Goal: Task Accomplishment & Management: Use online tool/utility

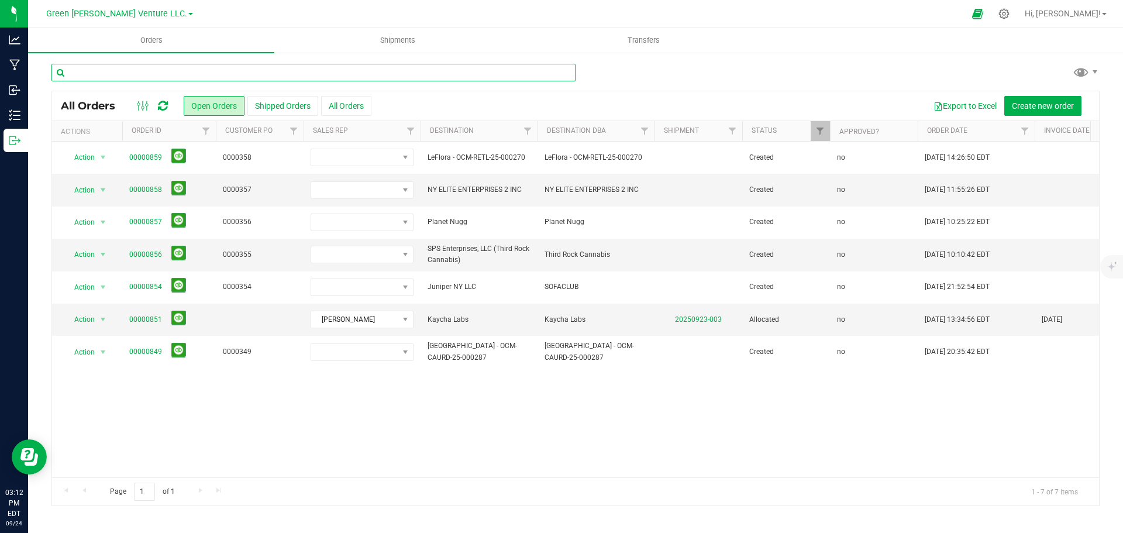
click at [134, 74] on input "text" at bounding box center [313, 73] width 524 height 18
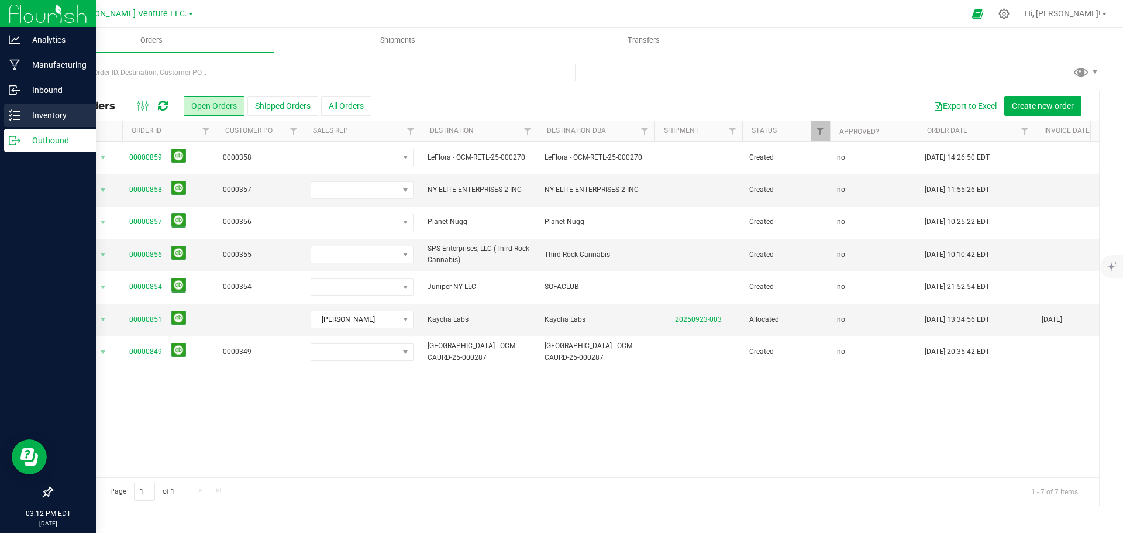
click at [38, 114] on p "Inventory" at bounding box center [55, 115] width 70 height 14
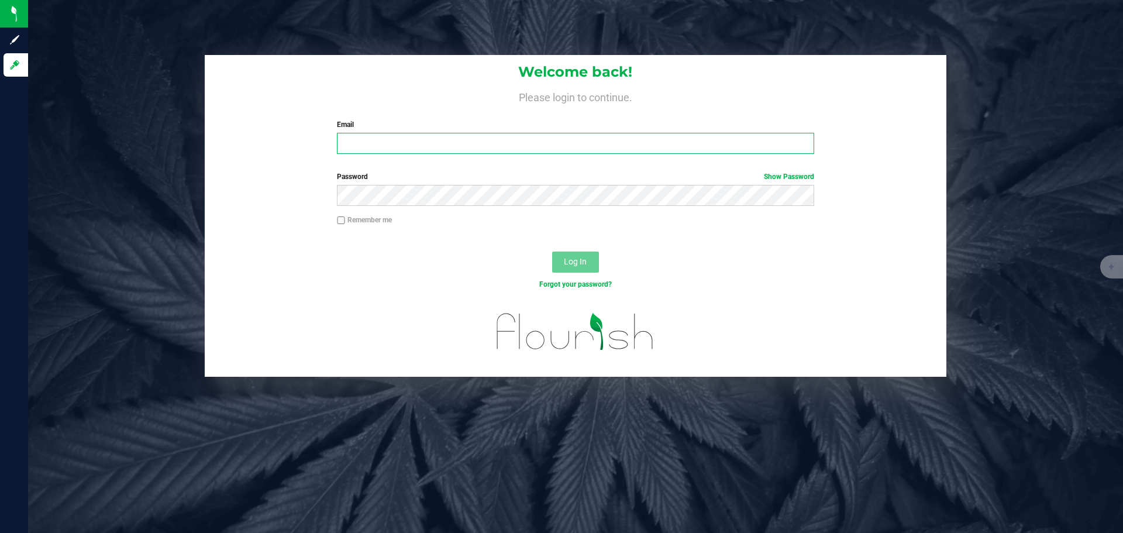
click at [392, 138] on input "Email" at bounding box center [575, 143] width 477 height 21
type input "[PERSON_NAME][EMAIL_ADDRESS][DOMAIN_NAME]"
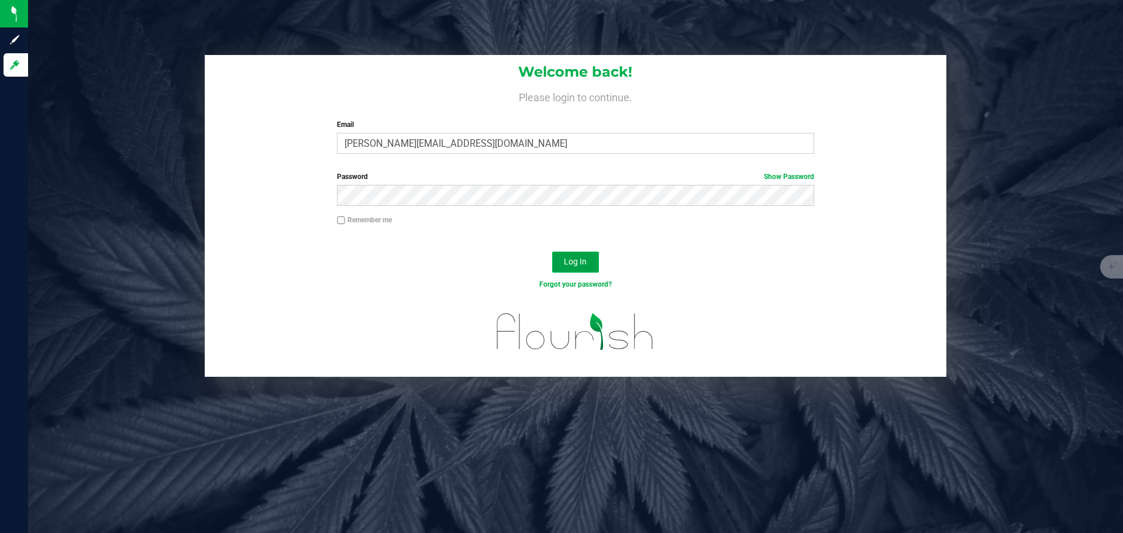
click at [559, 259] on button "Log In" at bounding box center [575, 261] width 47 height 21
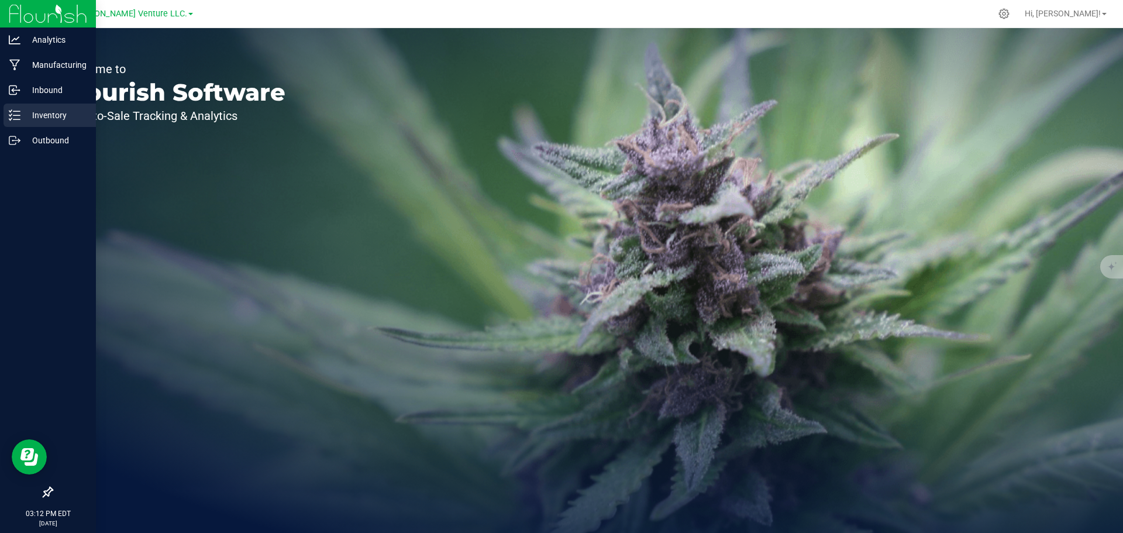
click at [48, 113] on p "Inventory" at bounding box center [55, 115] width 70 height 14
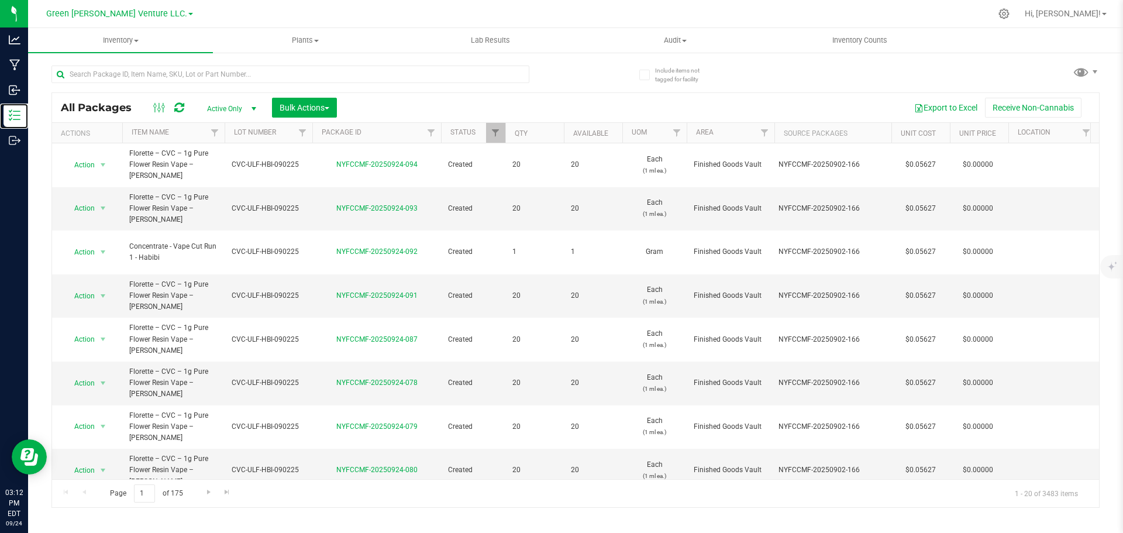
click at [504, 139] on div at bounding box center [505, 133] width 5 height 20
click at [500, 137] on span "Filter" at bounding box center [495, 132] width 9 height 9
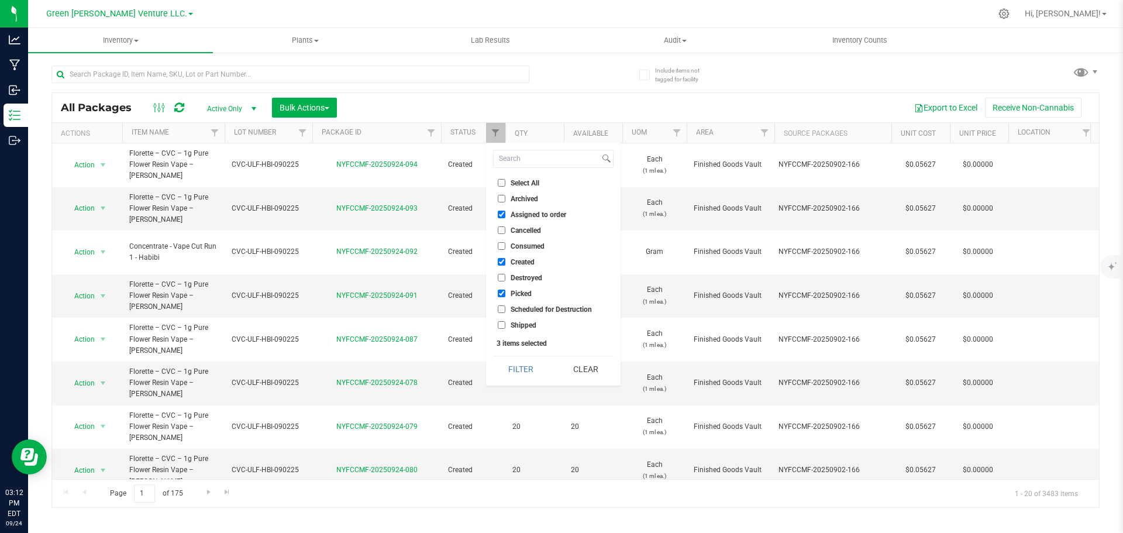
click at [505, 179] on label "Select All" at bounding box center [519, 183] width 42 height 8
click at [505, 179] on input "Select All" at bounding box center [502, 183] width 8 height 8
checkbox input "true"
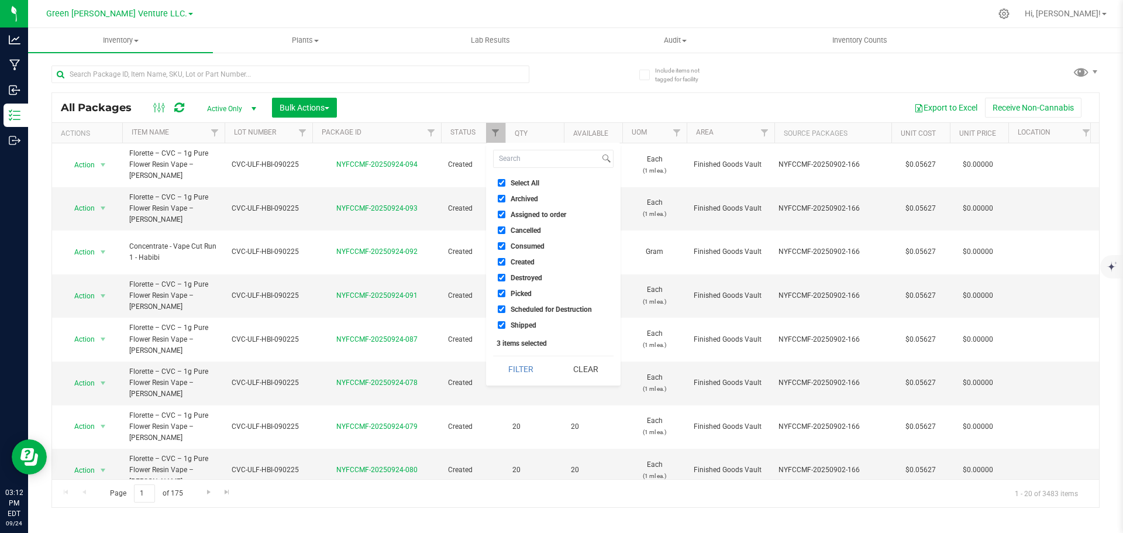
checkbox input "true"
click at [519, 375] on button "Filter" at bounding box center [521, 369] width 56 height 26
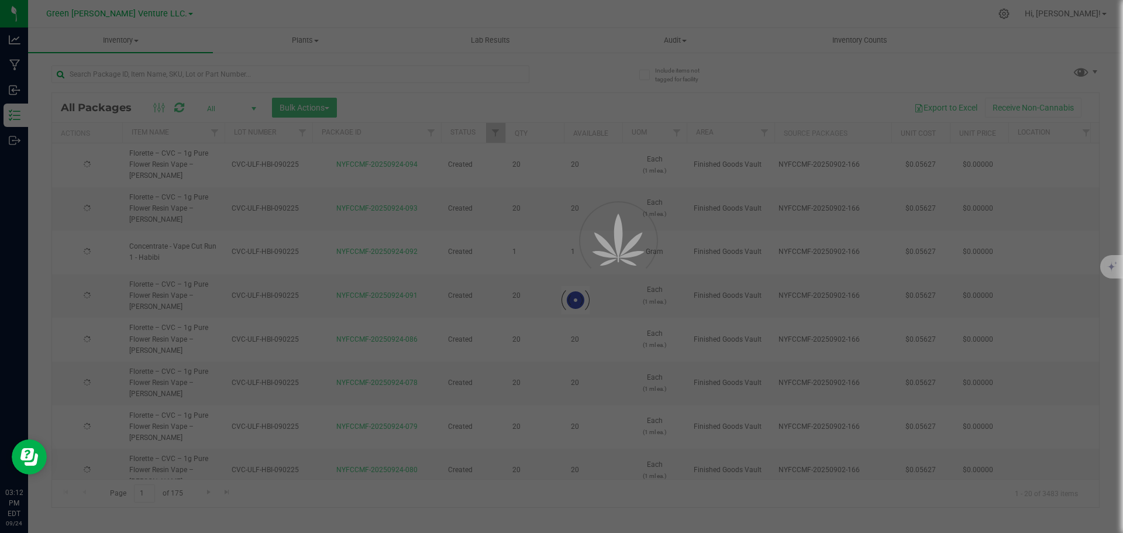
type input "[DATE]"
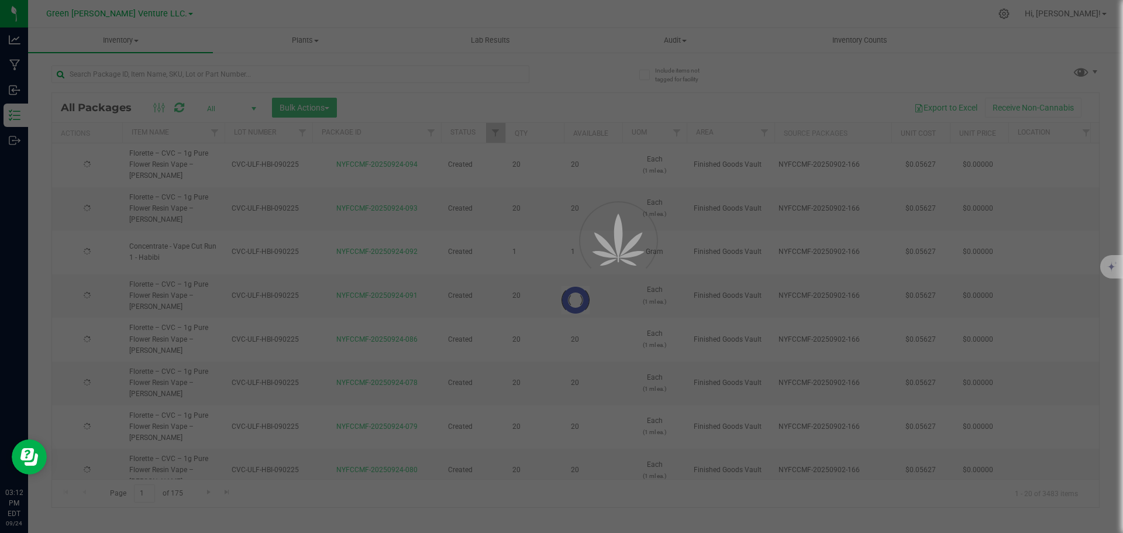
type input "[DATE]"
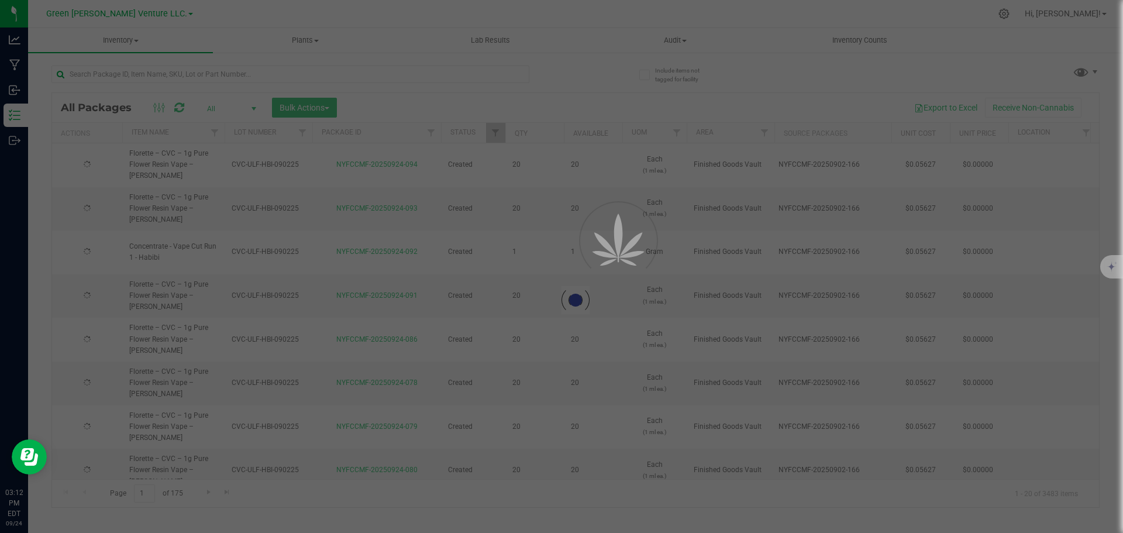
type input "[DATE]"
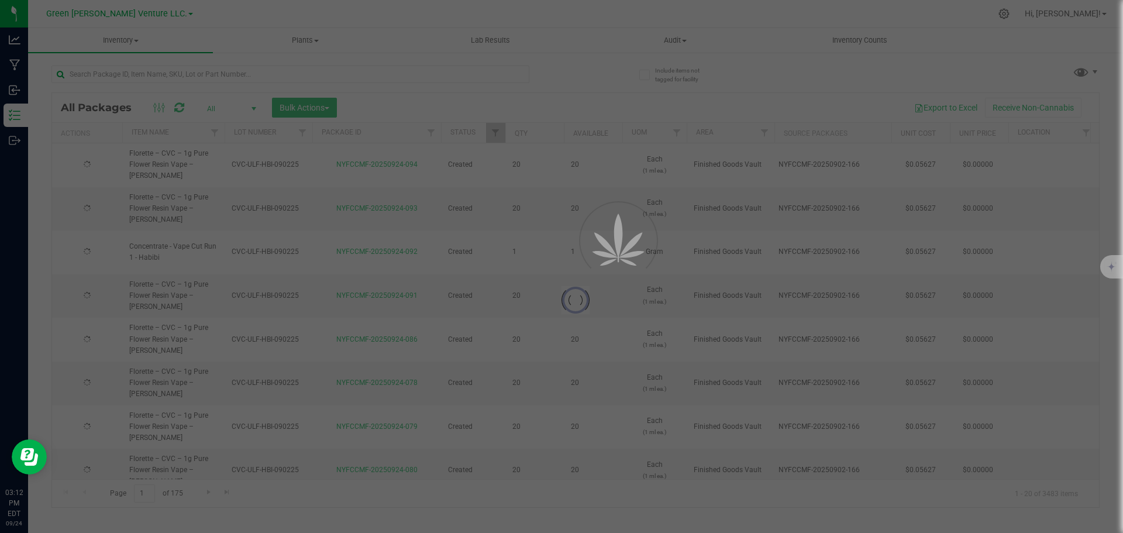
type input "[DATE]"
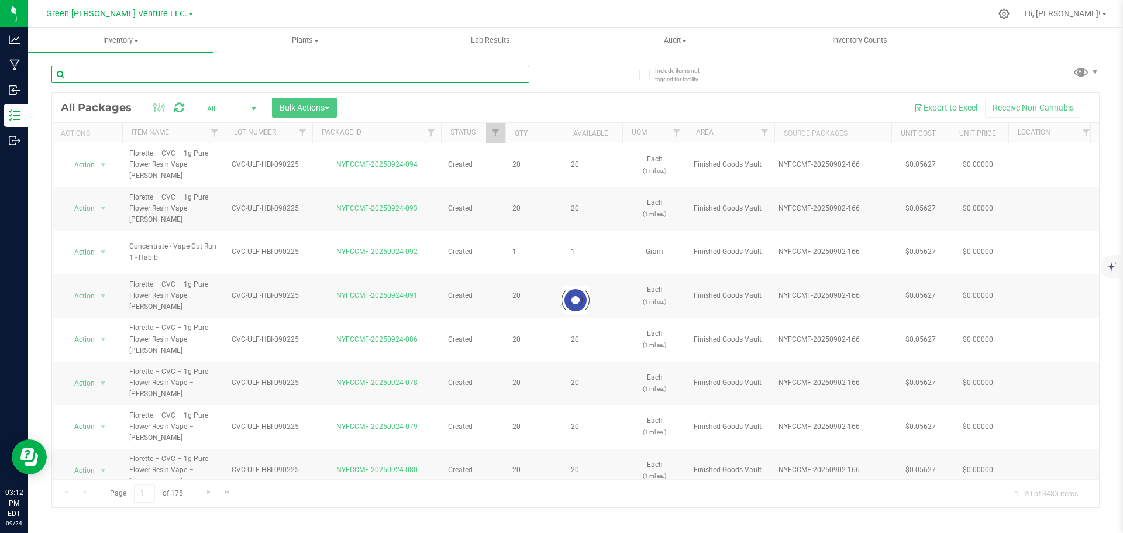
click at [146, 74] on input "text" at bounding box center [290, 74] width 478 height 18
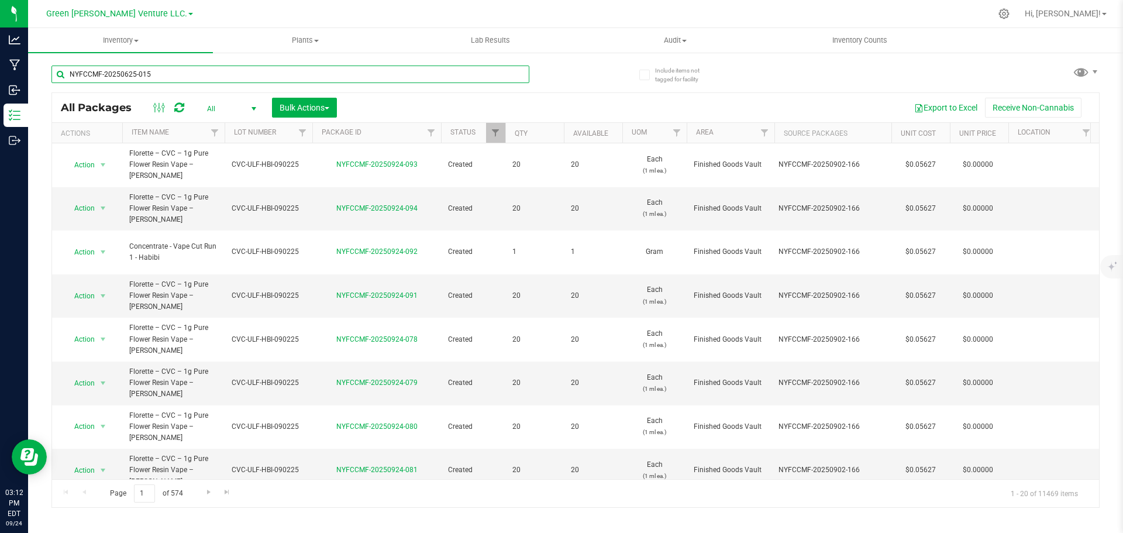
type input "NYFCCMF-20250625-015"
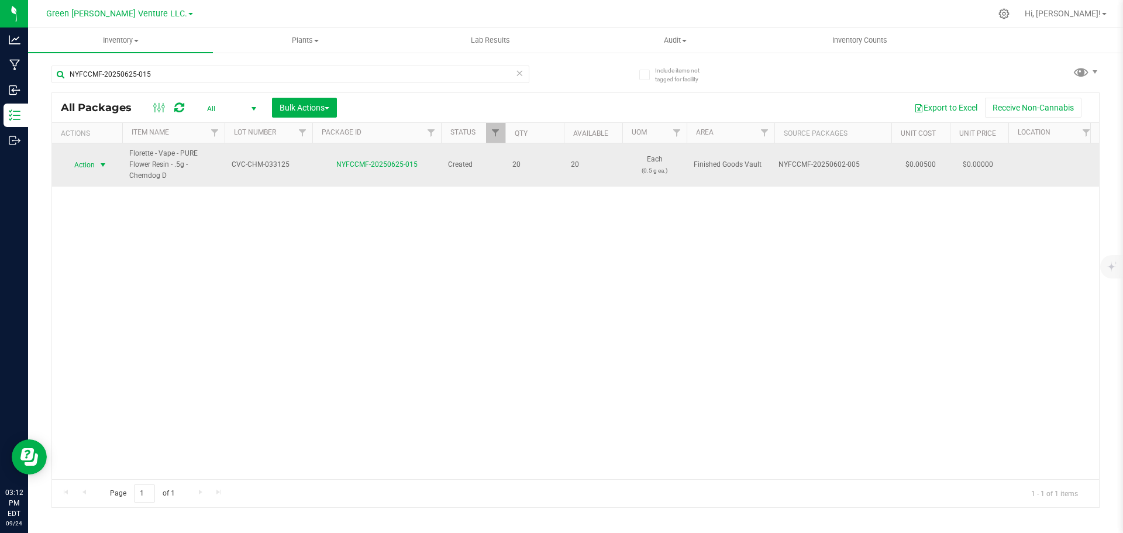
click at [85, 169] on span "Action" at bounding box center [80, 165] width 32 height 16
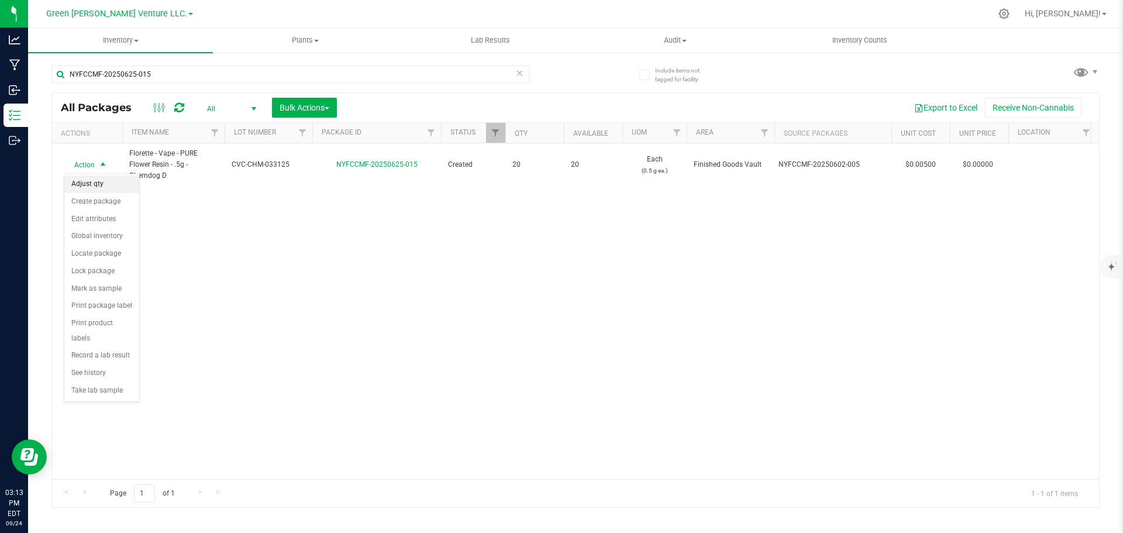
click at [88, 182] on li "Adjust qty" at bounding box center [101, 184] width 75 height 18
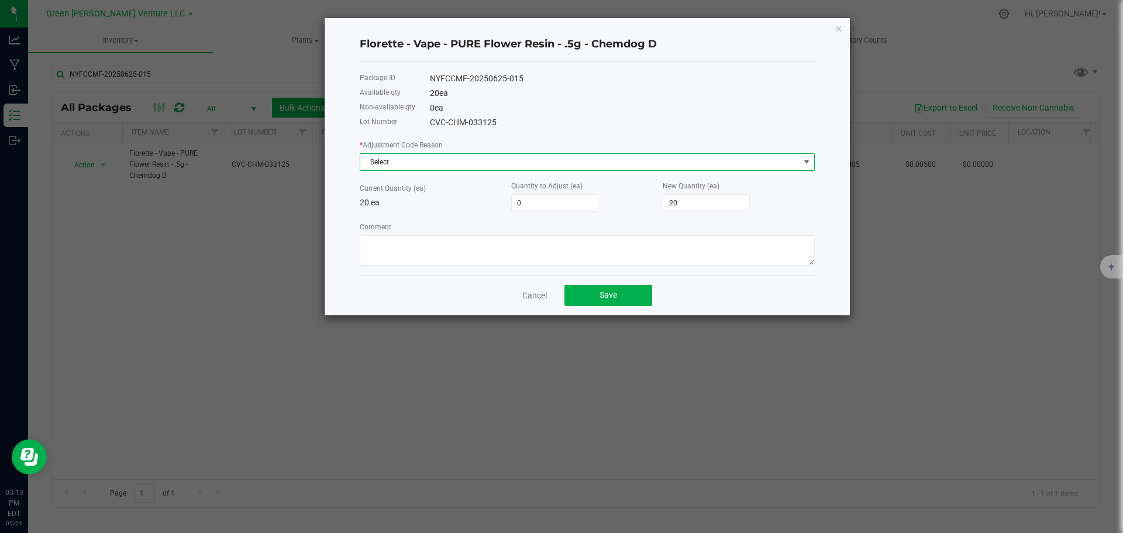
click at [392, 158] on span "Select" at bounding box center [579, 162] width 439 height 16
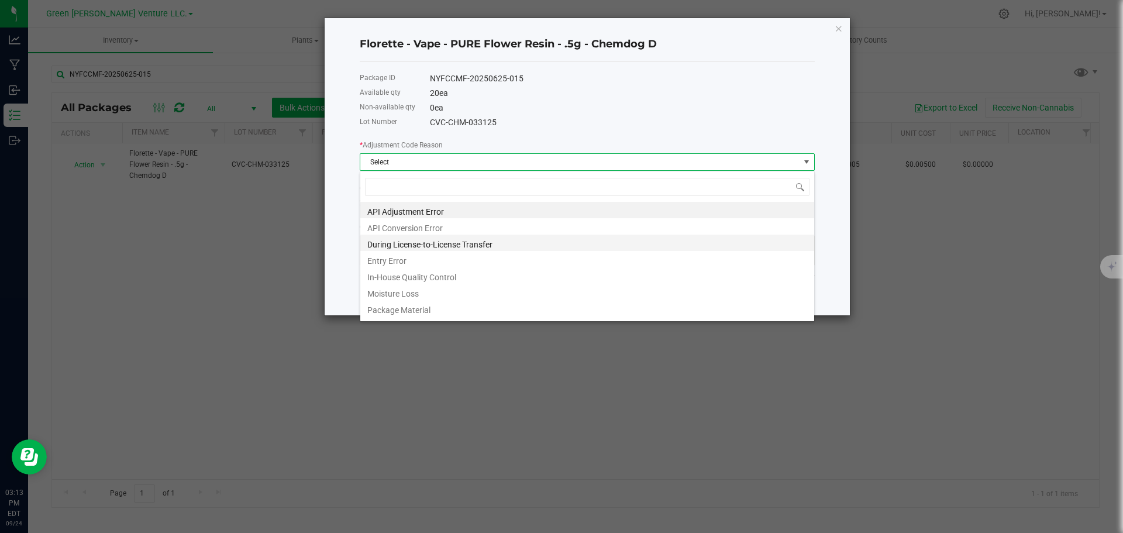
scroll to position [18, 455]
click at [410, 257] on li "Entry Error" at bounding box center [587, 259] width 454 height 16
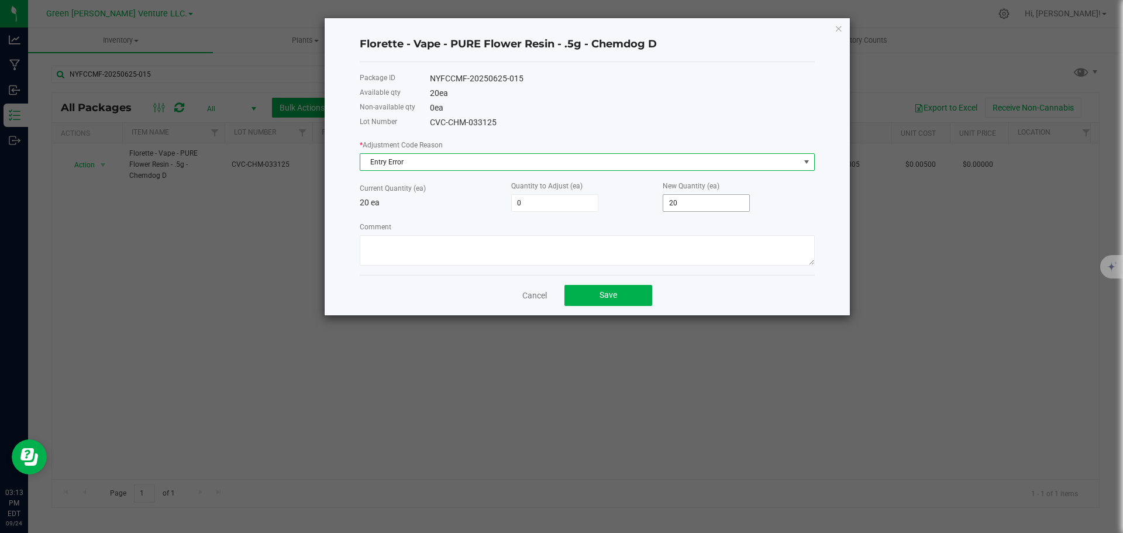
click at [698, 198] on input "20" at bounding box center [706, 203] width 86 height 16
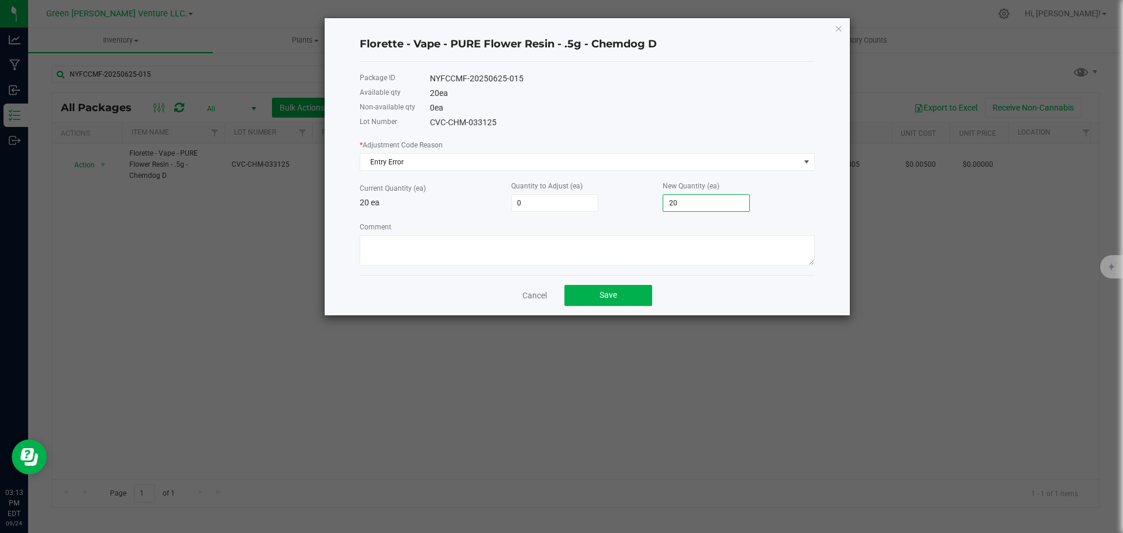
type input "-19"
type input "1"
type input "-1"
type input "19"
click at [496, 253] on textarea "Comment" at bounding box center [587, 250] width 455 height 30
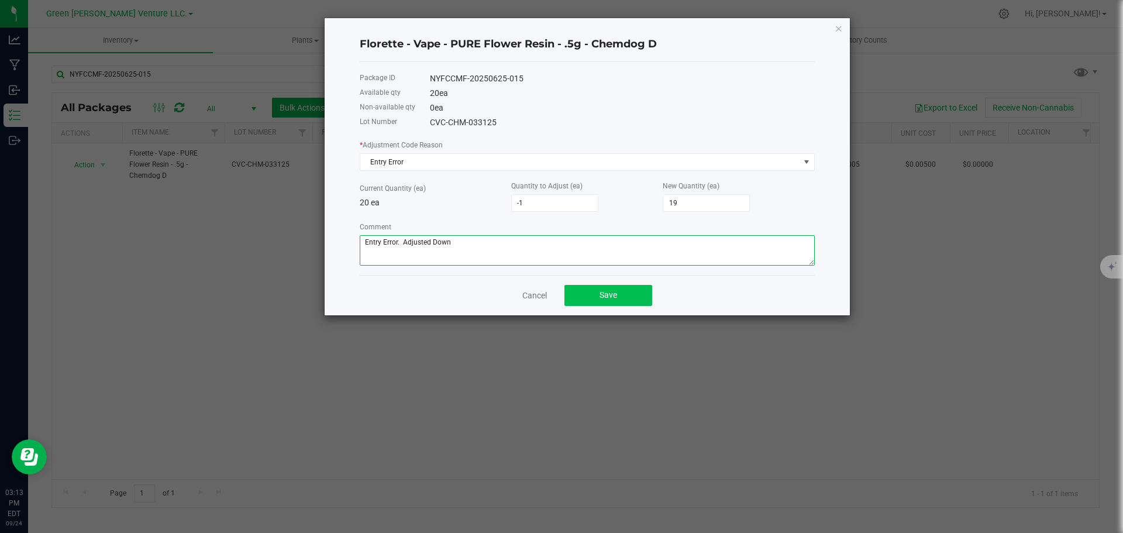
type textarea "Entry Error. Adjusted Down"
click at [588, 294] on button "Save" at bounding box center [608, 295] width 88 height 21
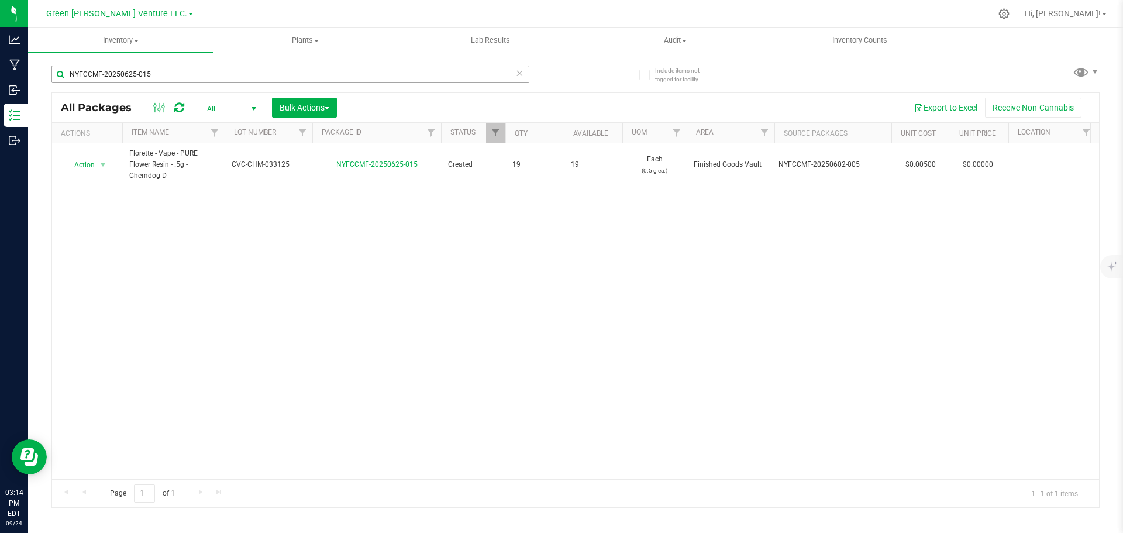
drag, startPoint x: 193, startPoint y: 86, endPoint x: 184, endPoint y: 82, distance: 10.0
click at [184, 82] on div "NYFCCMF-20250625-015" at bounding box center [290, 78] width 478 height 27
drag, startPoint x: 182, startPoint y: 81, endPoint x: 52, endPoint y: 74, distance: 130.0
click at [52, 74] on input "NYFCCMF-20250625-015" at bounding box center [290, 74] width 478 height 18
type input "NYFCCMF-20250922-001"
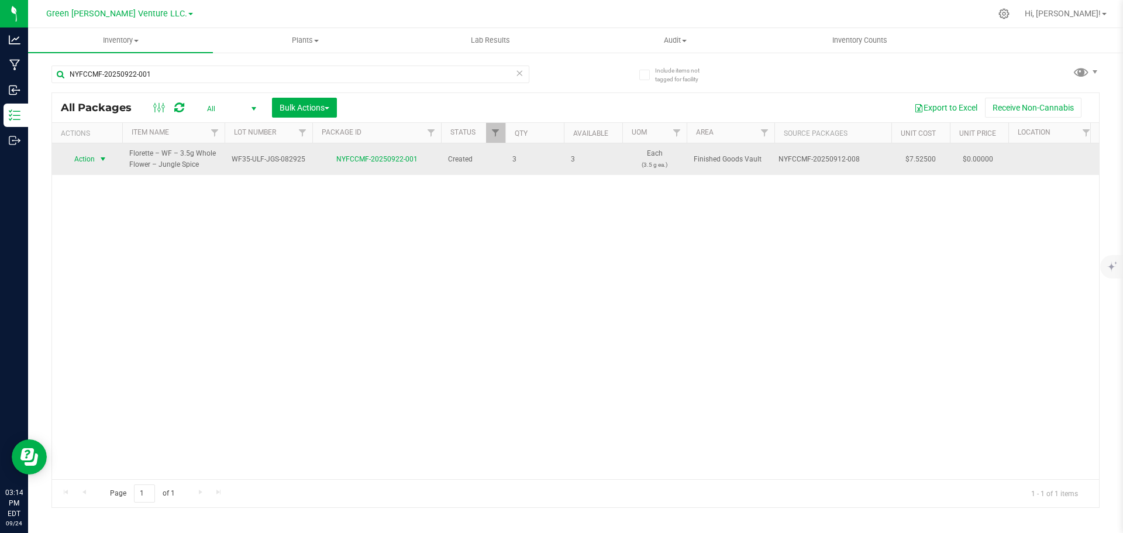
click at [95, 157] on span "Action" at bounding box center [80, 159] width 32 height 16
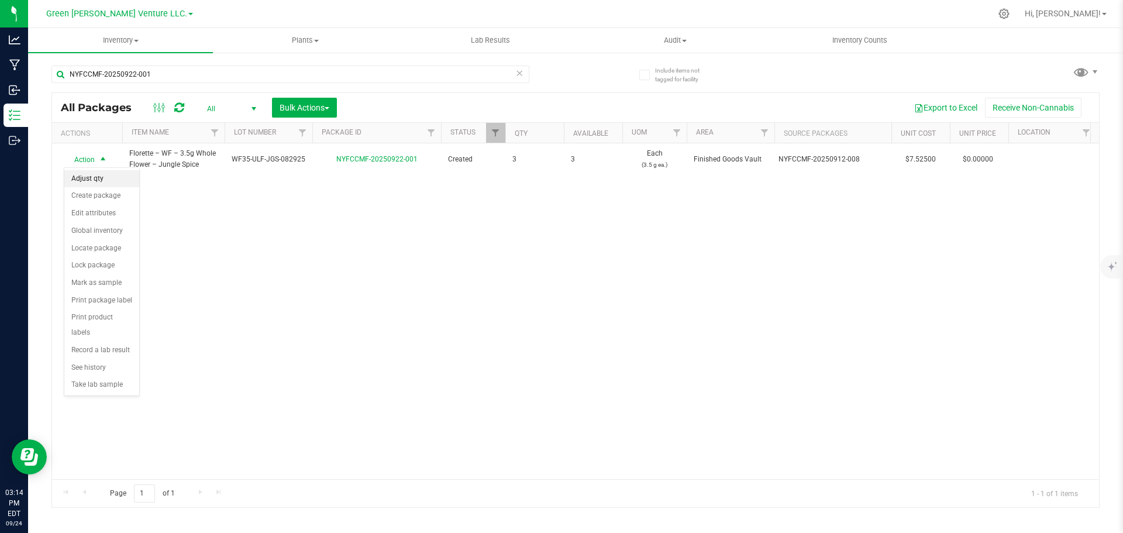
click at [106, 178] on li "Adjust qty" at bounding box center [101, 179] width 75 height 18
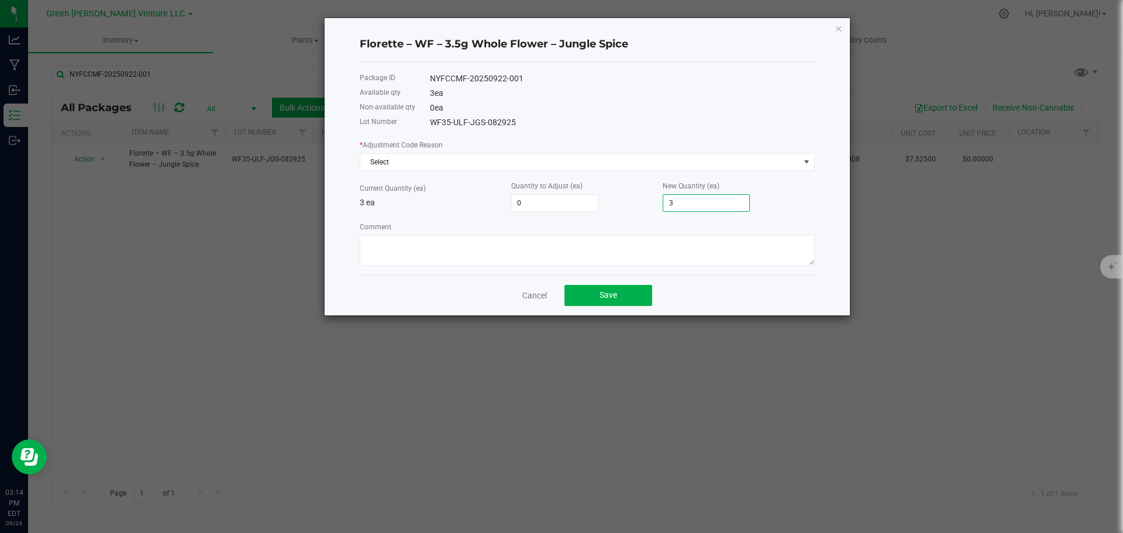
click at [688, 203] on input "3" at bounding box center [706, 203] width 86 height 16
type input "-3"
type input "0"
click at [464, 244] on textarea "Comment" at bounding box center [587, 250] width 455 height 30
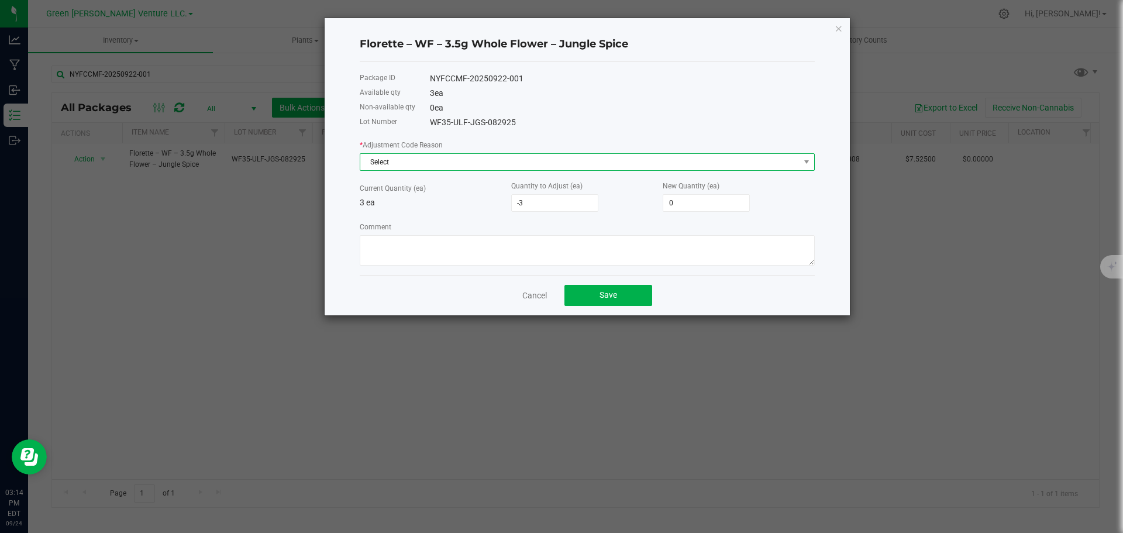
click at [408, 157] on span "Select" at bounding box center [579, 162] width 439 height 16
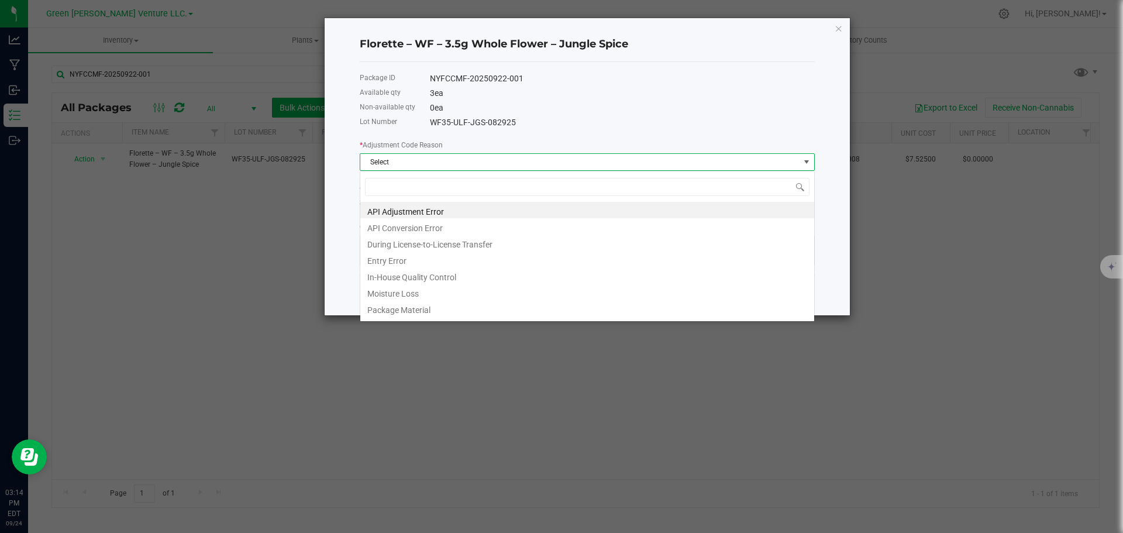
scroll to position [18, 455]
click at [399, 260] on li "Entry Error" at bounding box center [587, 259] width 454 height 16
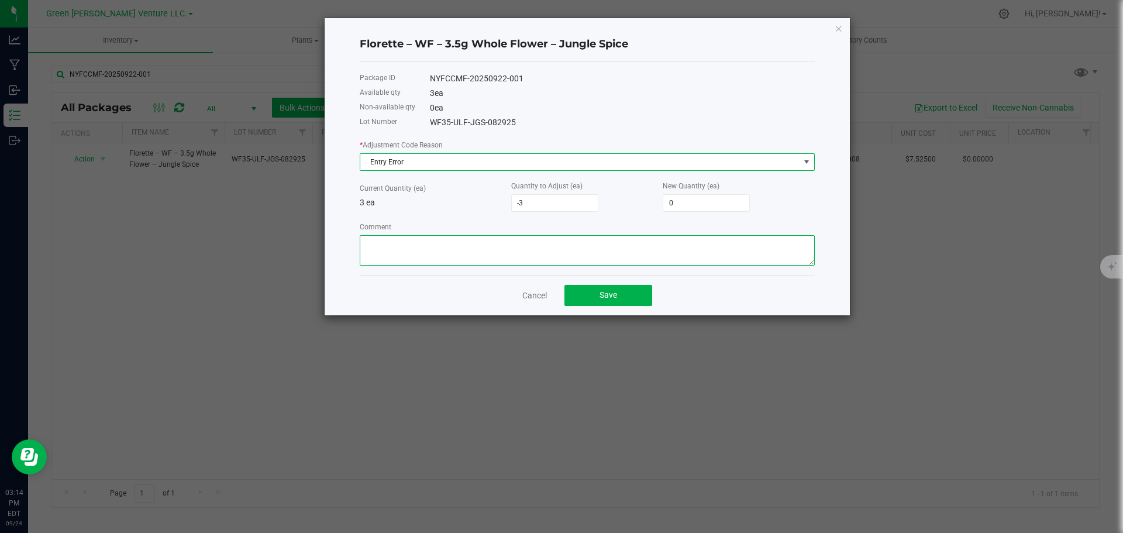
click at [500, 238] on textarea "Comment" at bounding box center [587, 250] width 455 height 30
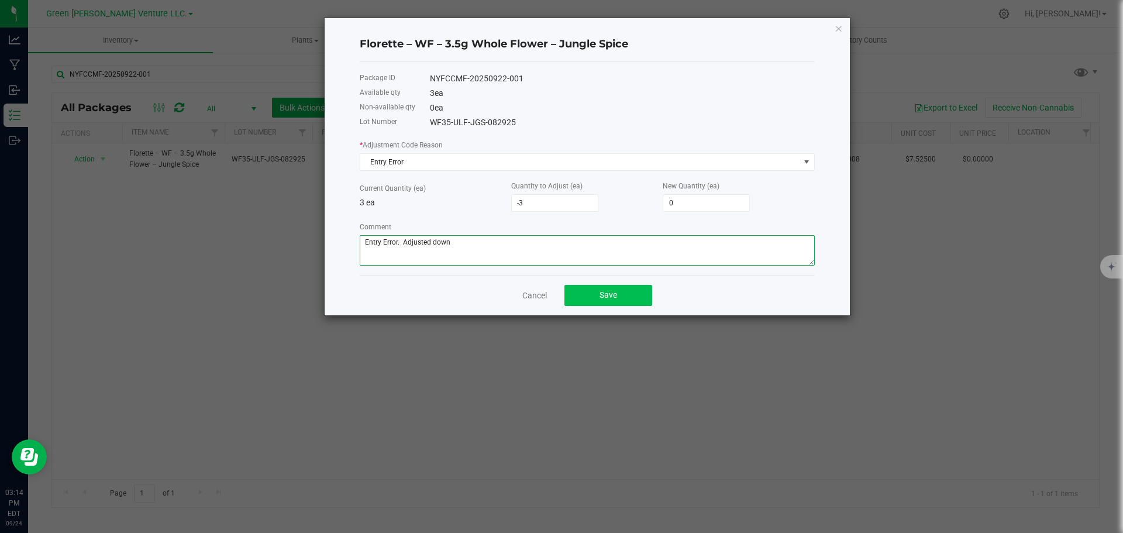
type textarea "Entry Error. Adjusted down"
click at [603, 291] on span "Save" at bounding box center [608, 294] width 18 height 9
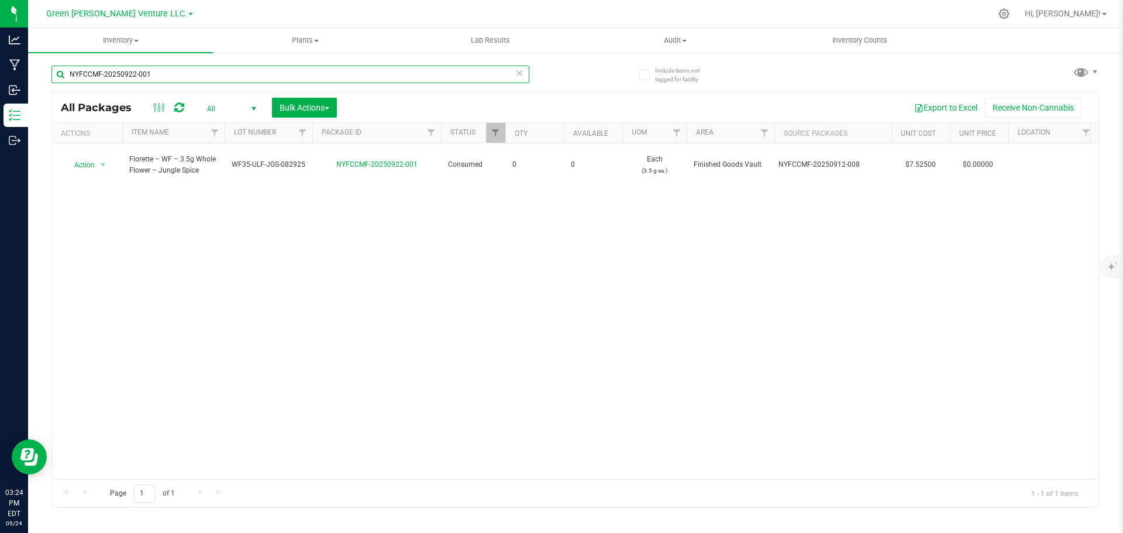
click at [158, 79] on input "NYFCCMF-20250922-001" at bounding box center [290, 74] width 478 height 18
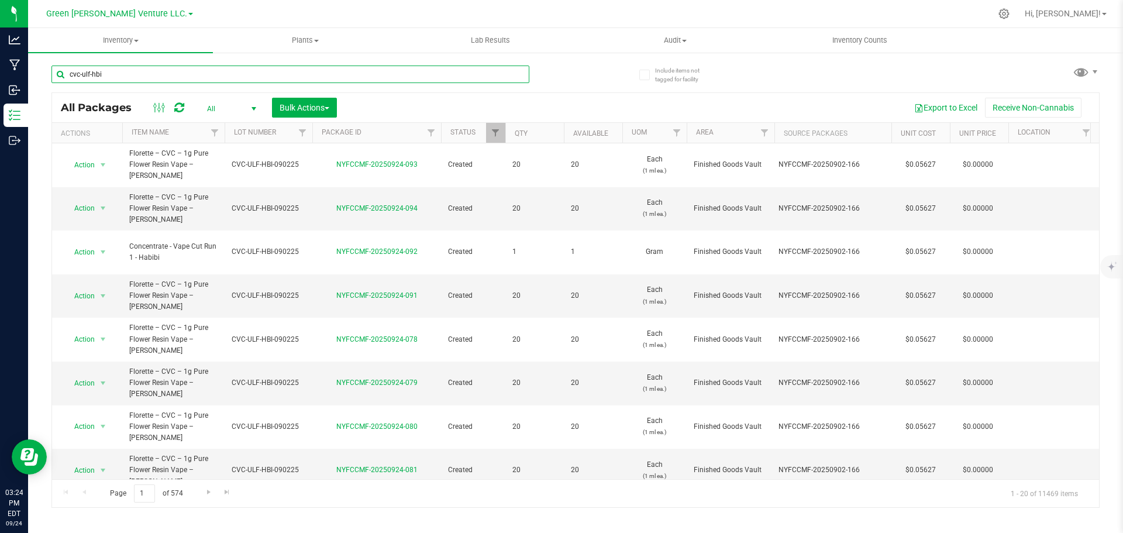
type input "cvc-ulf-hbi-"
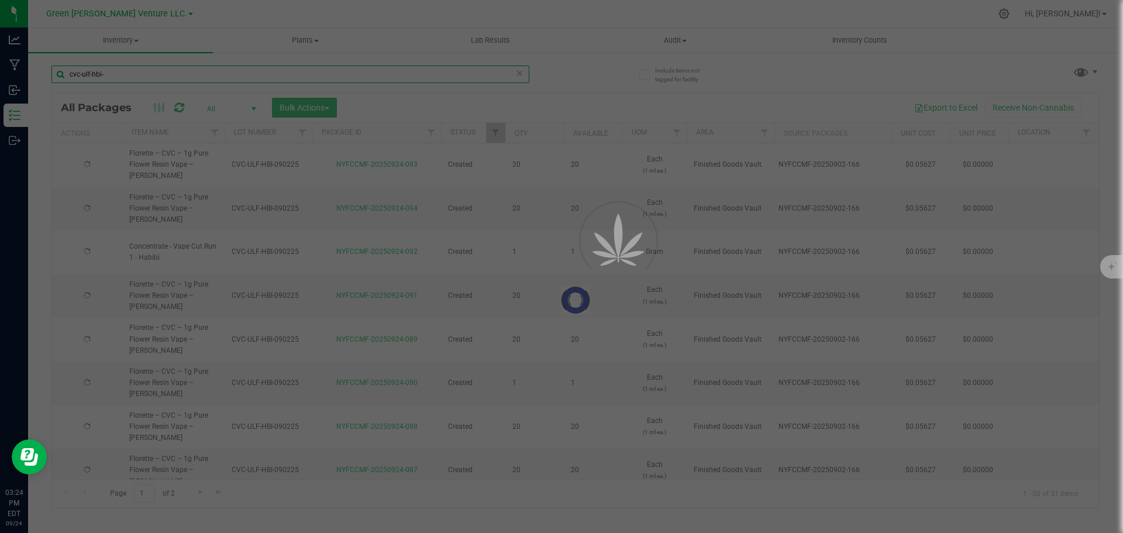
type input "[DATE]"
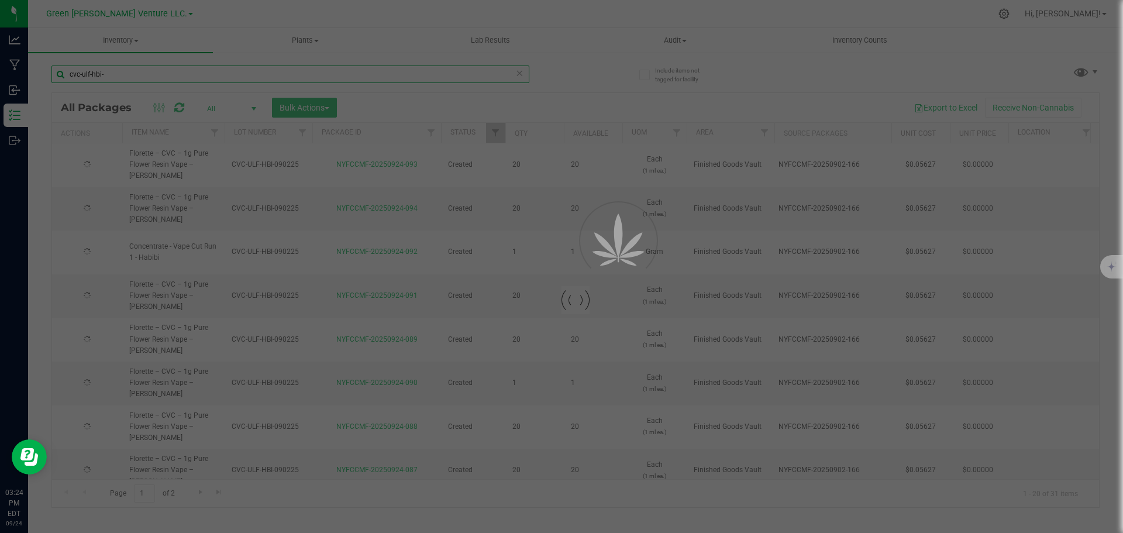
type input "[DATE]"
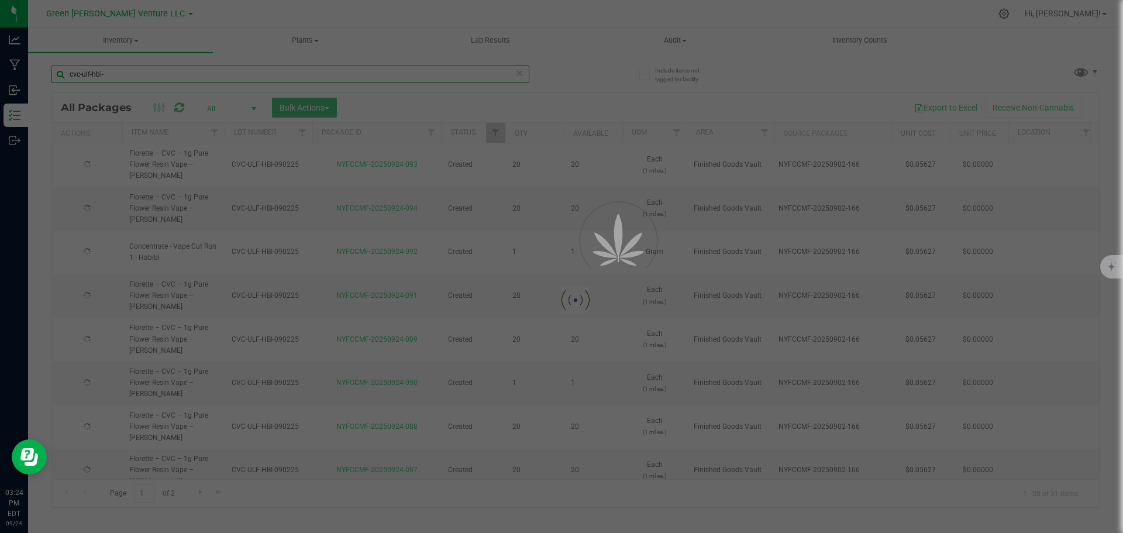
type input "[DATE]"
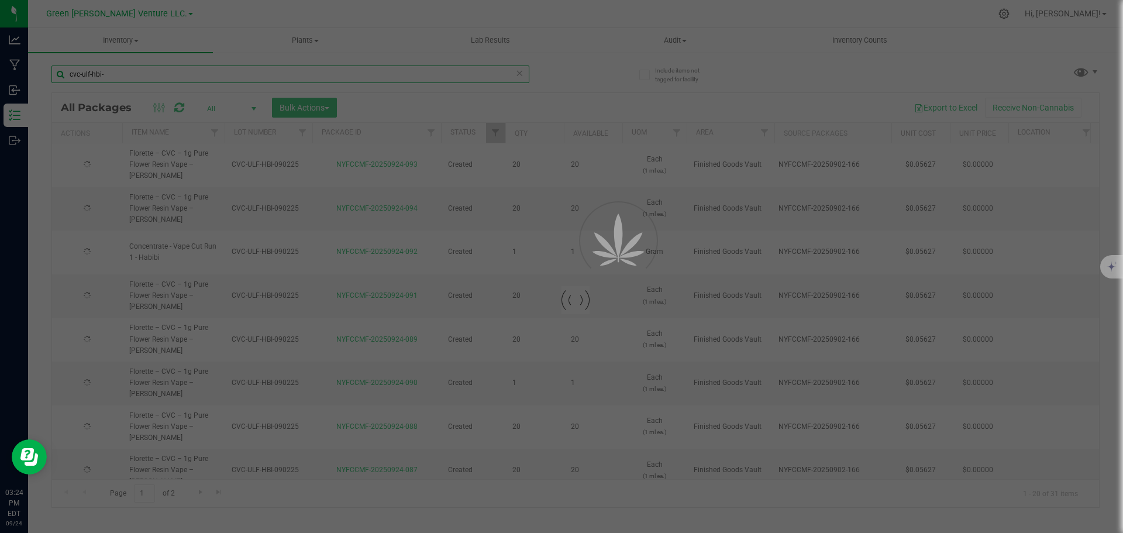
type input "[DATE]"
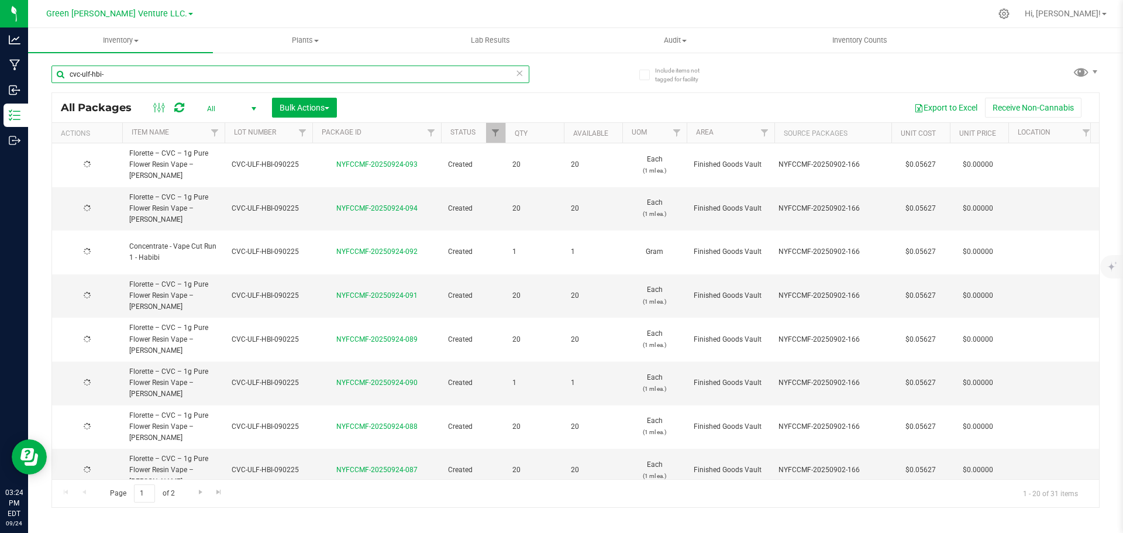
type input "[DATE]"
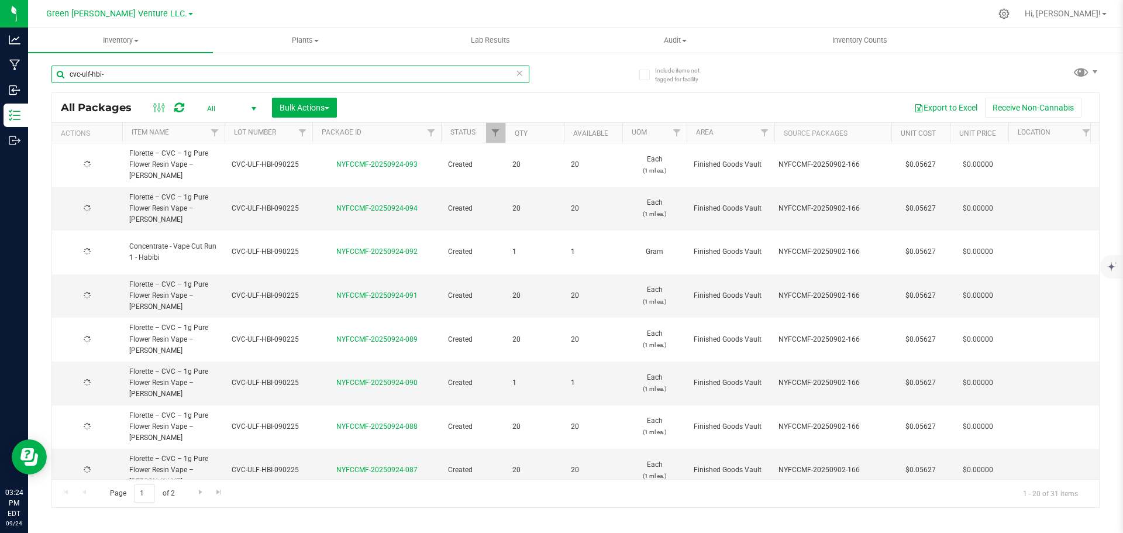
type input "[DATE]"
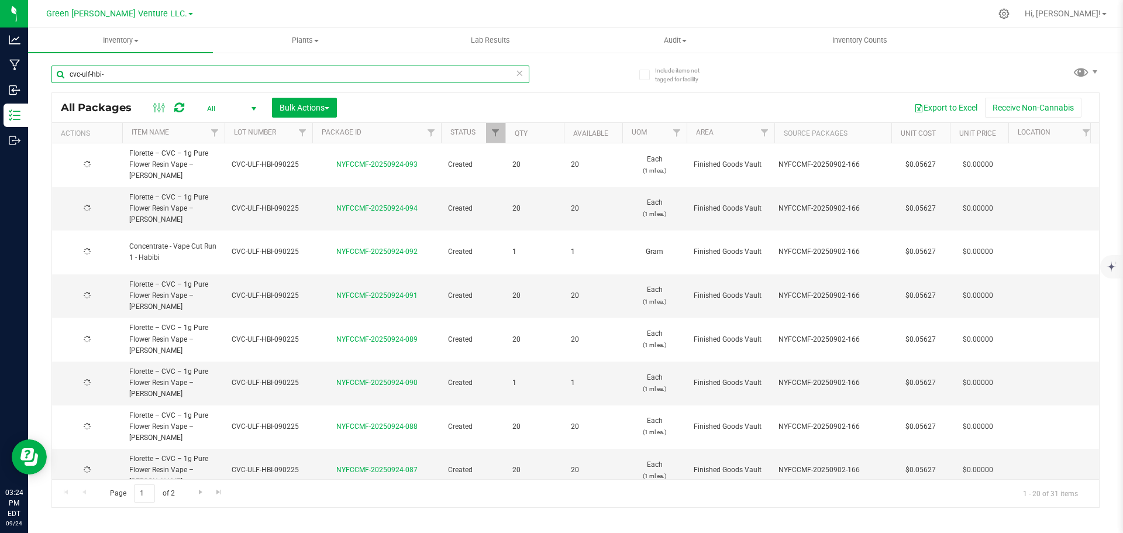
type input "[DATE]"
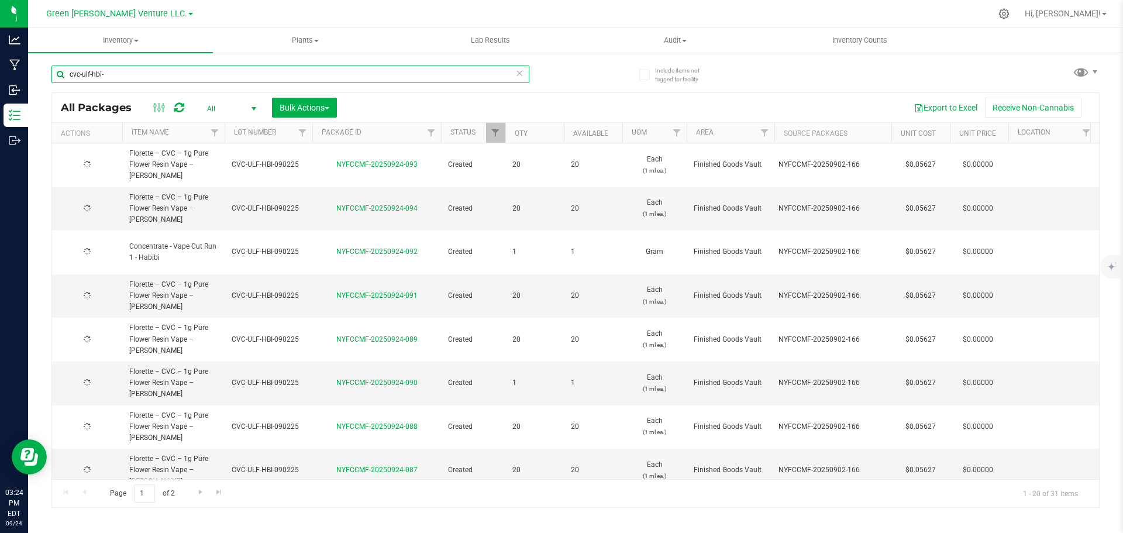
type input "[DATE]"
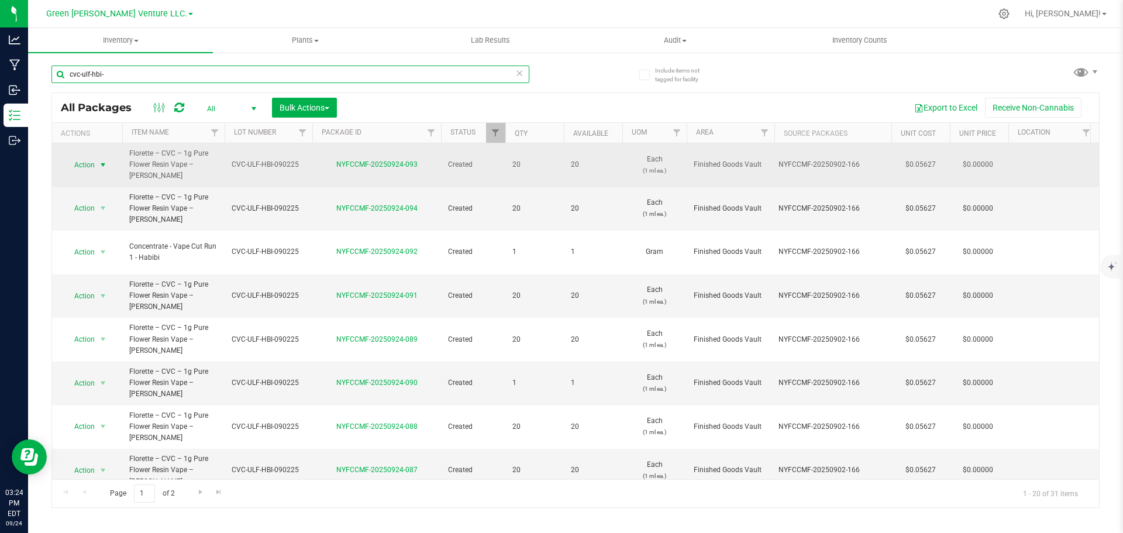
type input "cvc-ulf-hbi-"
click at [106, 160] on span "select" at bounding box center [102, 164] width 9 height 9
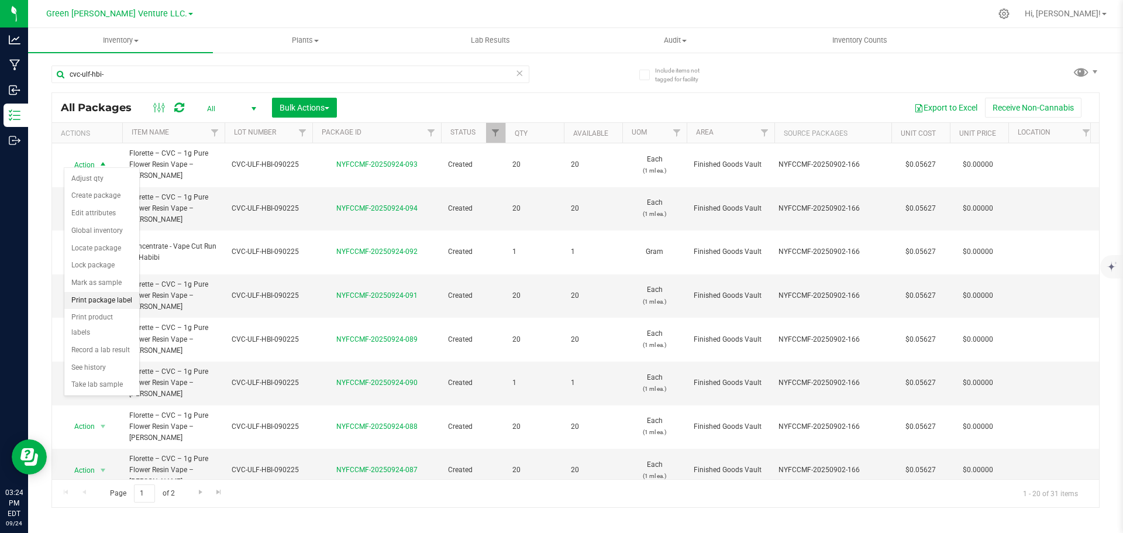
click at [117, 298] on li "Print package label" at bounding box center [101, 301] width 75 height 18
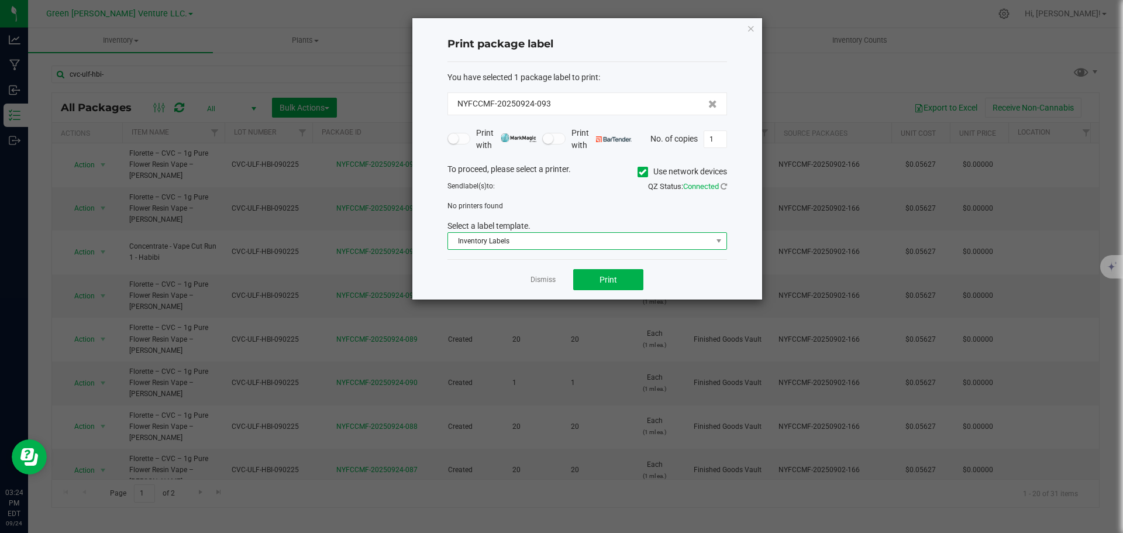
click at [606, 246] on span "Inventory Labels" at bounding box center [580, 241] width 264 height 16
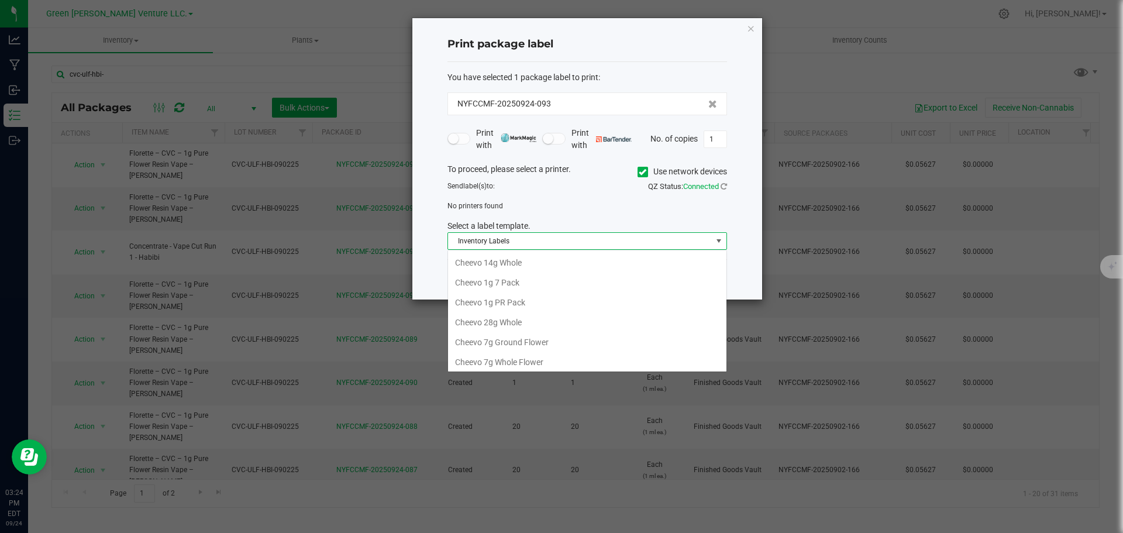
scroll to position [18, 280]
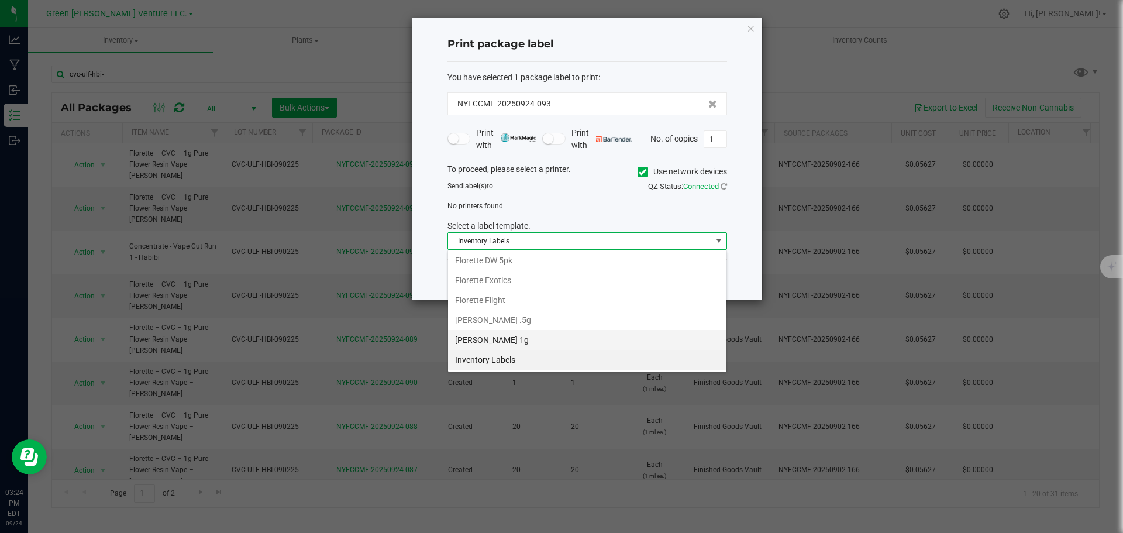
click at [558, 334] on li "[PERSON_NAME] 1g" at bounding box center [587, 340] width 278 height 20
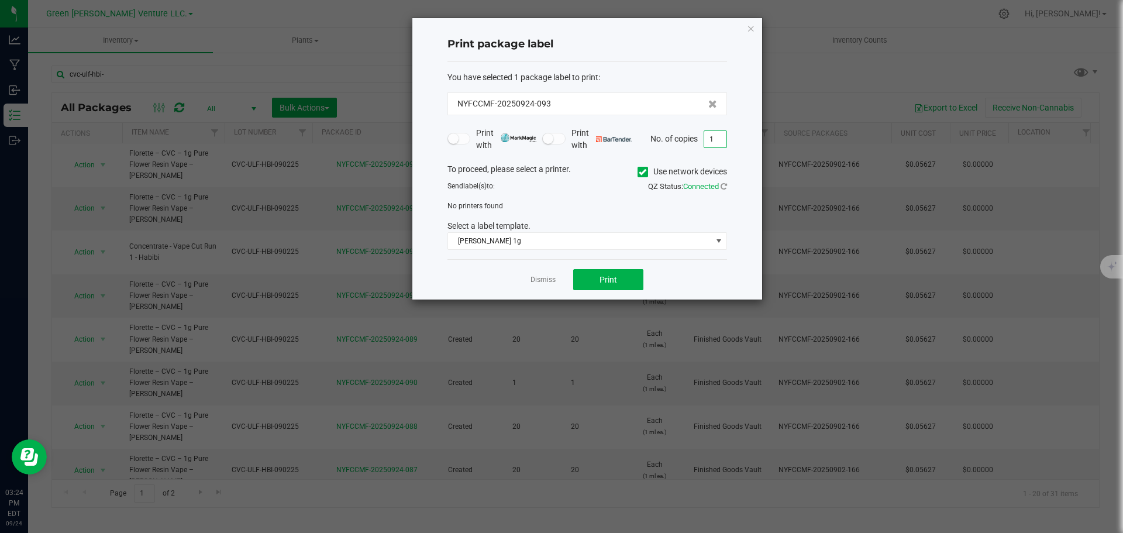
click at [712, 144] on input "1" at bounding box center [715, 139] width 22 height 16
click at [520, 242] on span "[PERSON_NAME] 1g" at bounding box center [580, 241] width 264 height 16
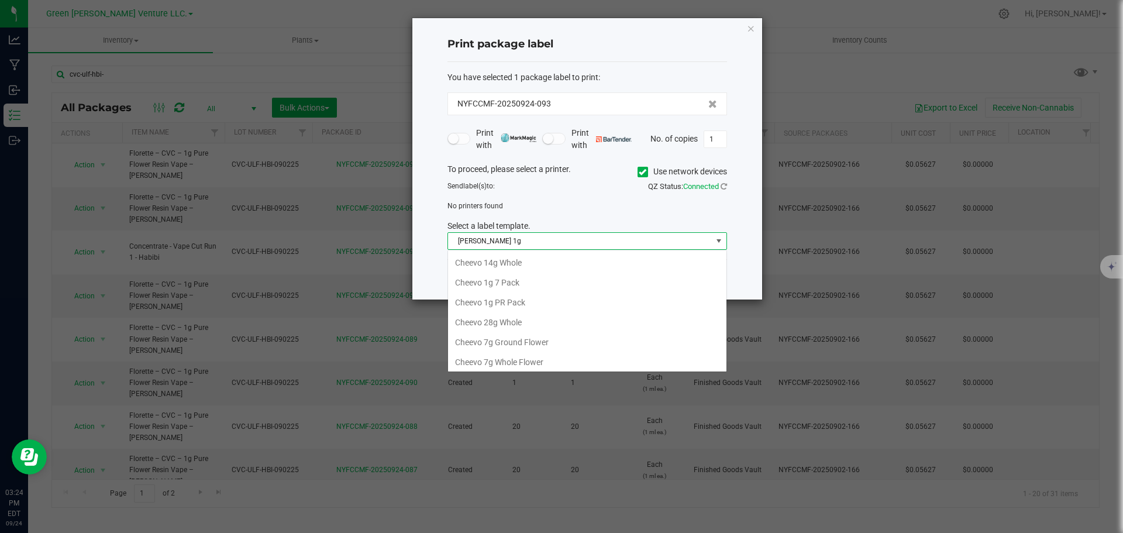
scroll to position [181, 0]
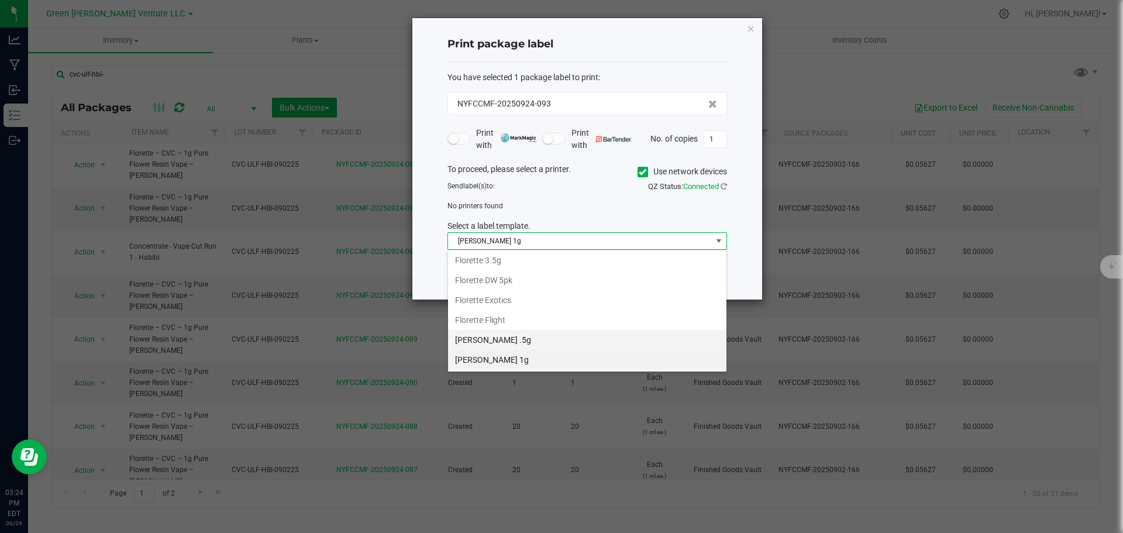
click at [509, 337] on li "[PERSON_NAME] .5g" at bounding box center [587, 340] width 278 height 20
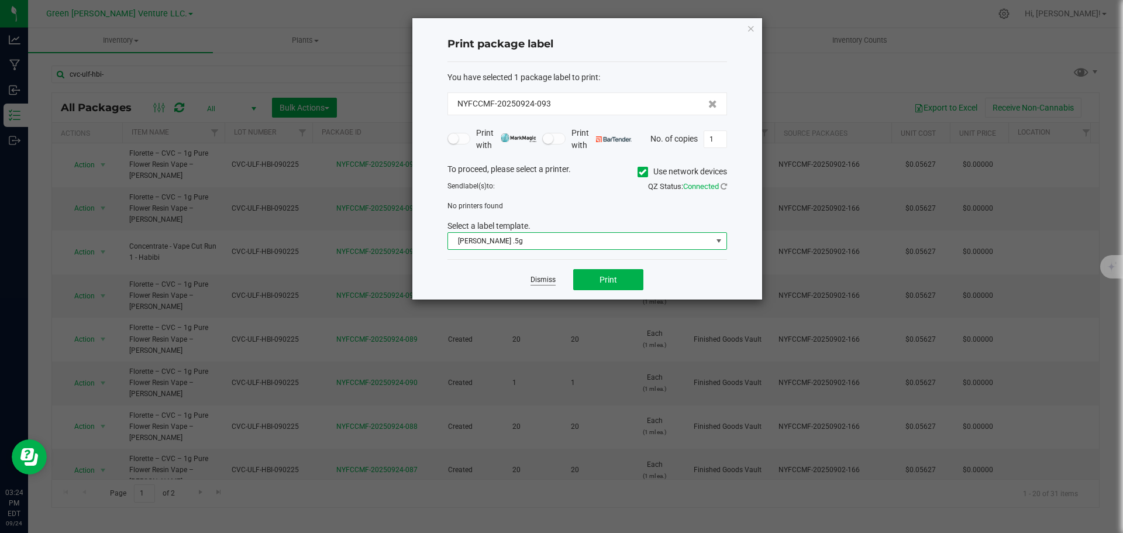
click at [543, 277] on link "Dismiss" at bounding box center [542, 280] width 25 height 10
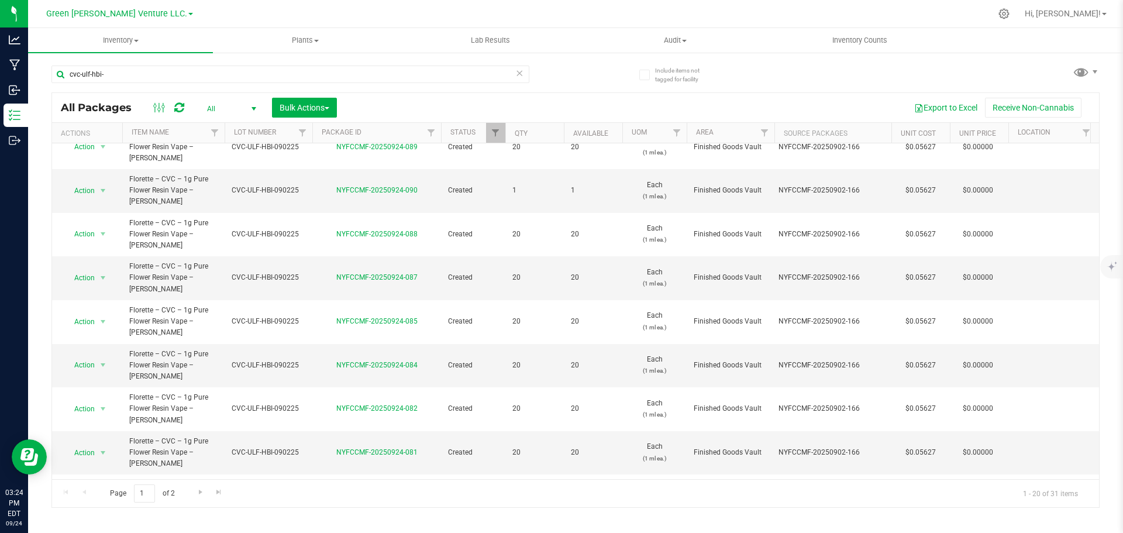
scroll to position [320, 0]
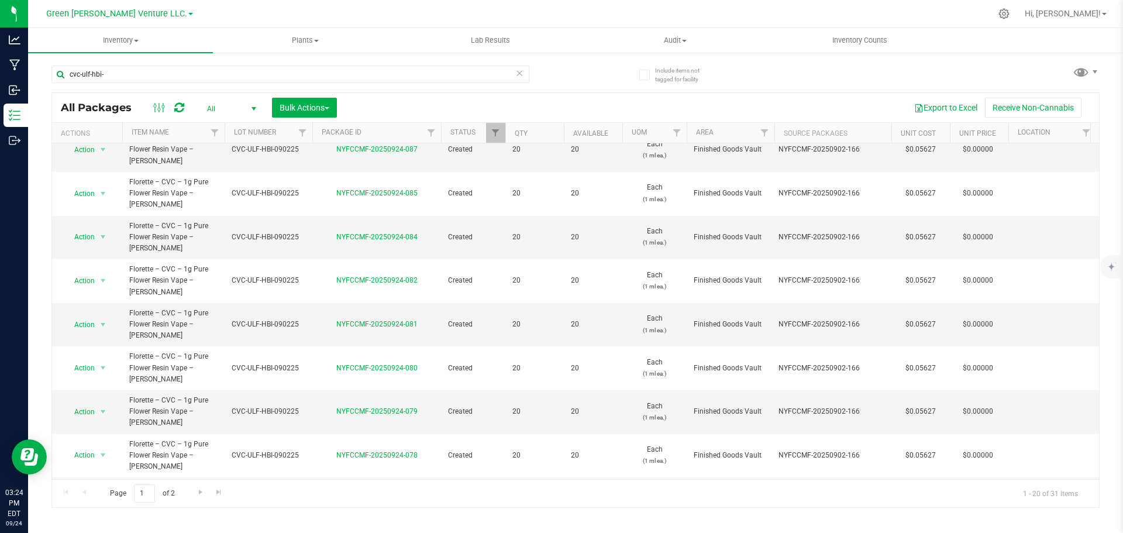
click at [105, 459] on li "Print package label" at bounding box center [101, 462] width 75 height 18
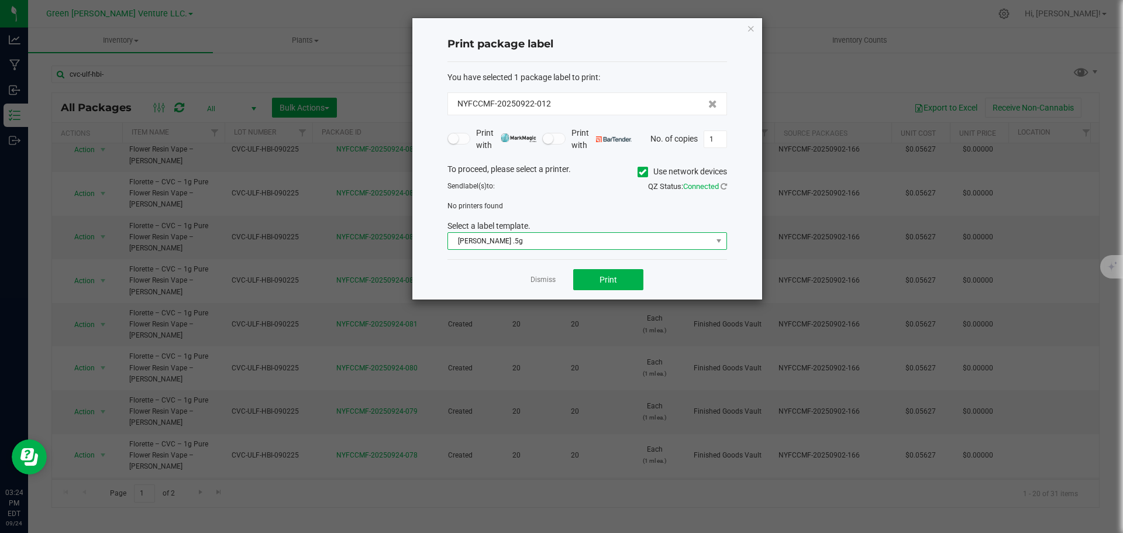
click at [516, 241] on span "[PERSON_NAME] .5g" at bounding box center [580, 241] width 264 height 16
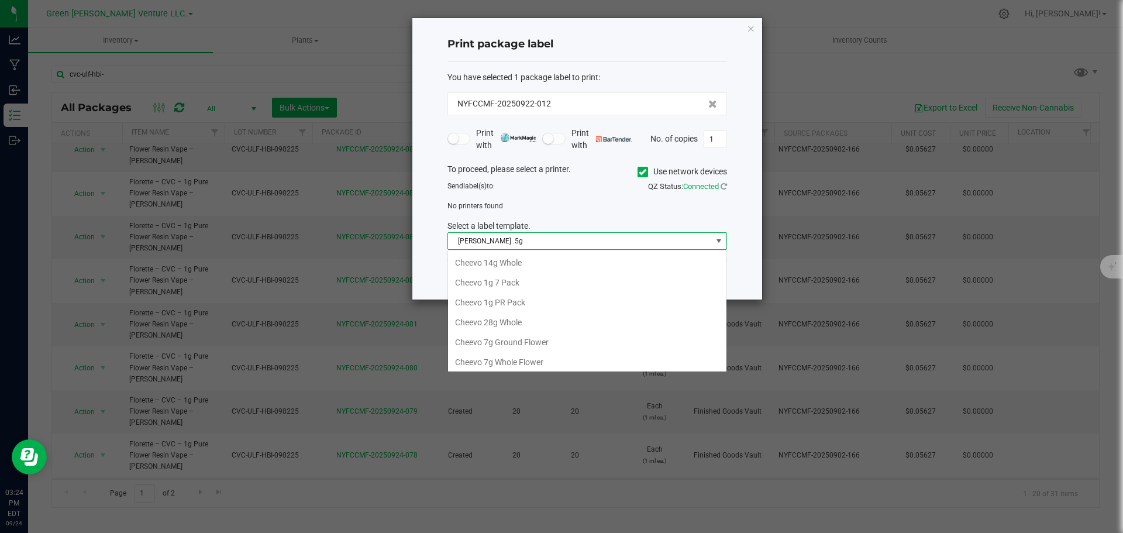
scroll to position [161, 0]
click at [516, 241] on span "[PERSON_NAME] .5g" at bounding box center [580, 241] width 264 height 16
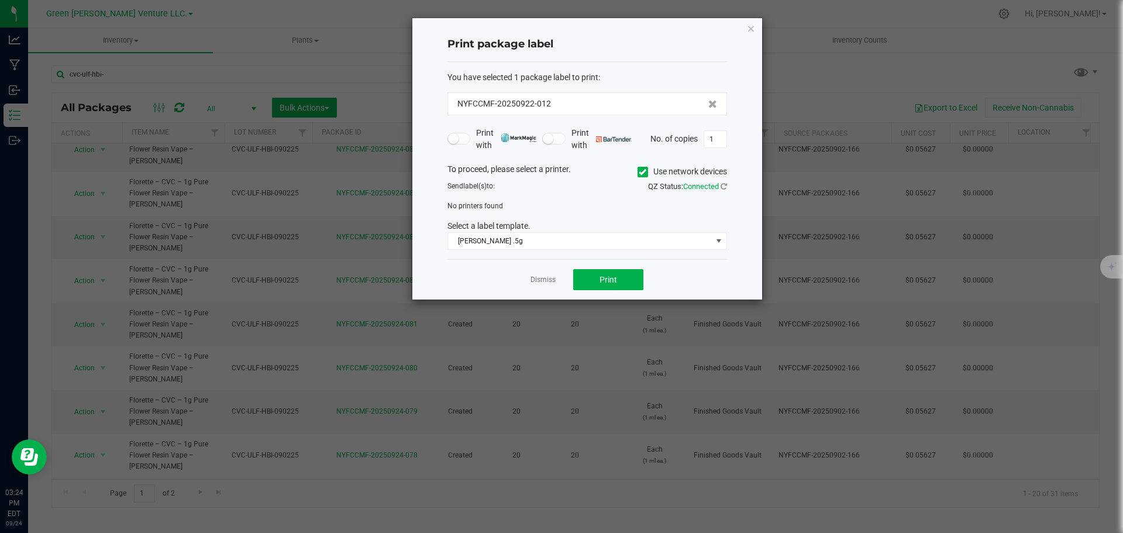
click at [643, 172] on icon at bounding box center [643, 172] width 8 height 0
click at [0, 0] on input "Use network devices" at bounding box center [0, 0] width 0 height 0
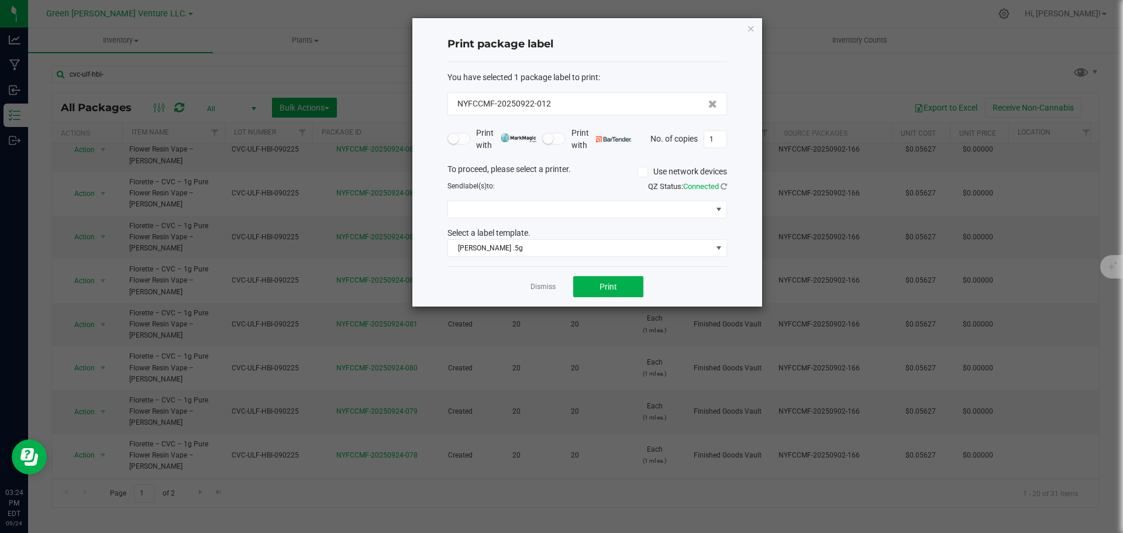
click at [732, 133] on div "Print package label You have selected 1 package label to print : NYFCCMF-202509…" at bounding box center [587, 162] width 350 height 288
click at [721, 143] on input "1" at bounding box center [715, 139] width 22 height 16
type input "175"
click at [599, 283] on span "Print" at bounding box center [608, 286] width 18 height 9
click at [725, 187] on icon at bounding box center [723, 186] width 6 height 8
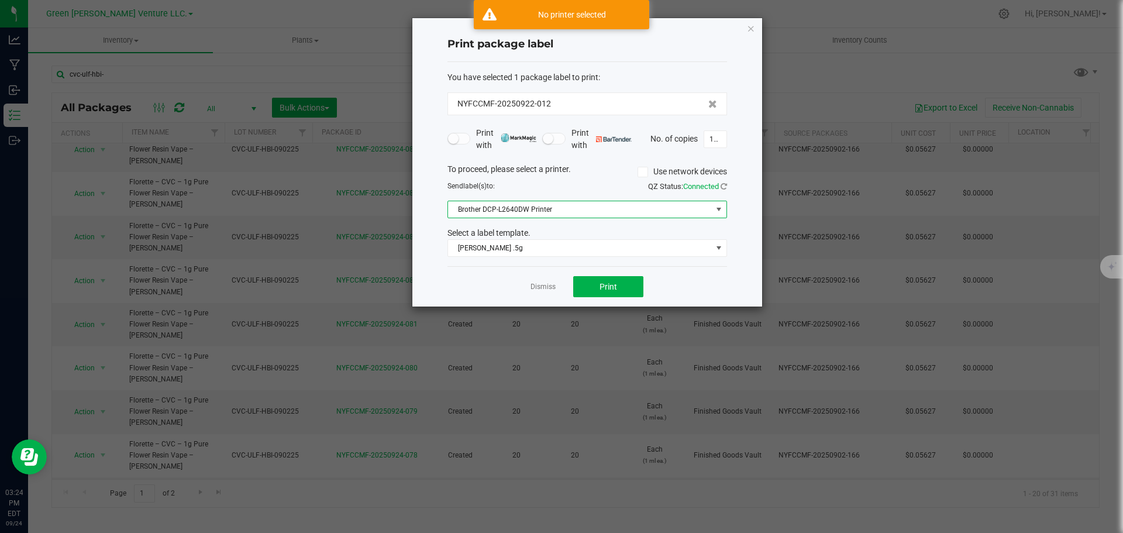
click at [636, 208] on span "Brother DCP-L2640DW Printer" at bounding box center [580, 209] width 264 height 16
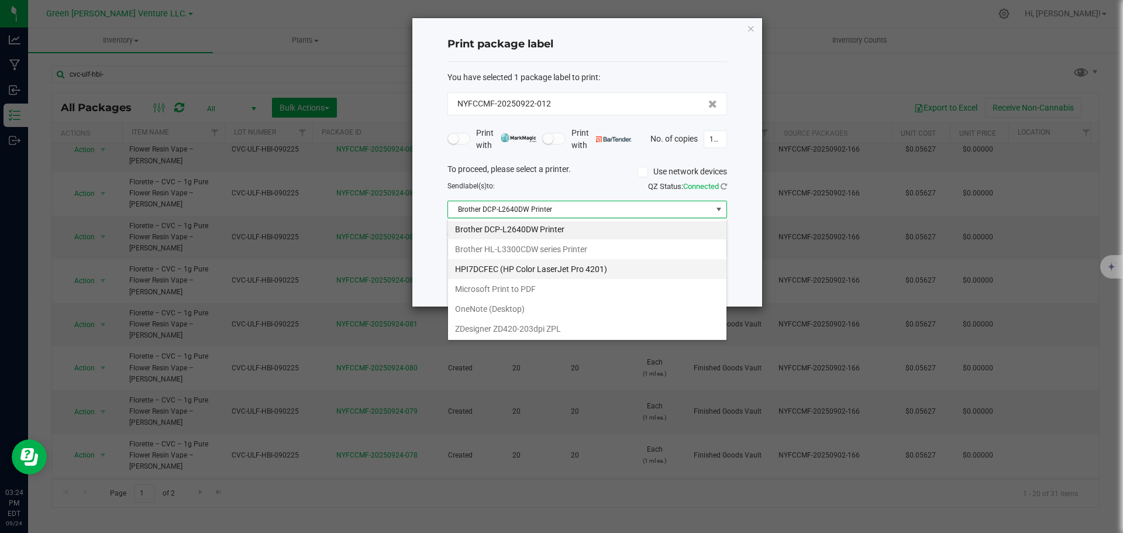
scroll to position [2, 0]
click at [582, 323] on ZPL "ZDesigner ZD420-203dpi ZPL" at bounding box center [587, 328] width 278 height 20
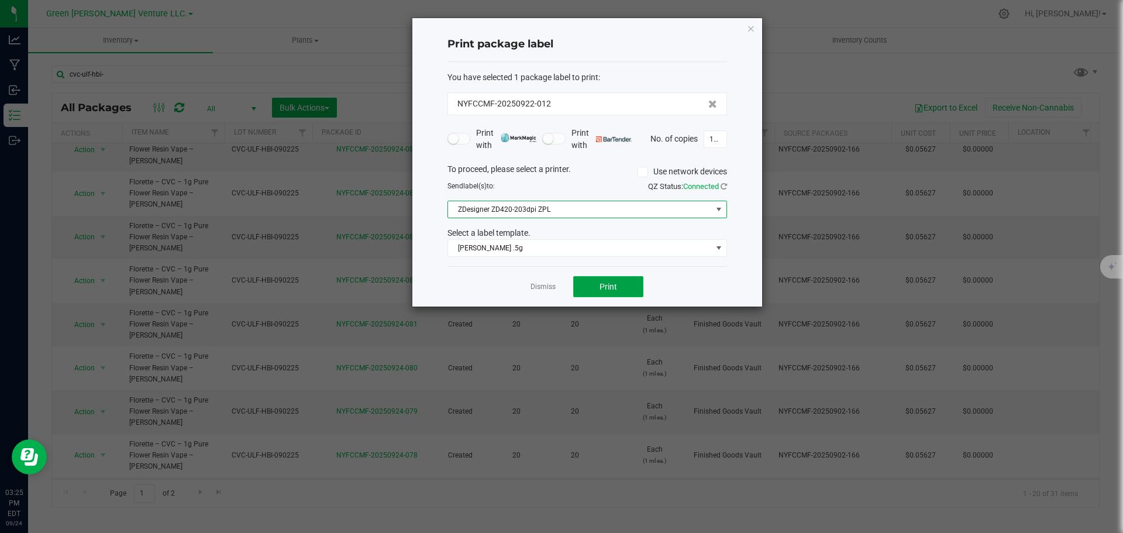
click at [595, 282] on button "Print" at bounding box center [608, 286] width 70 height 21
click at [527, 292] on div "Dismiss Print" at bounding box center [587, 286] width 280 height 40
click at [532, 287] on link "Dismiss" at bounding box center [542, 287] width 25 height 10
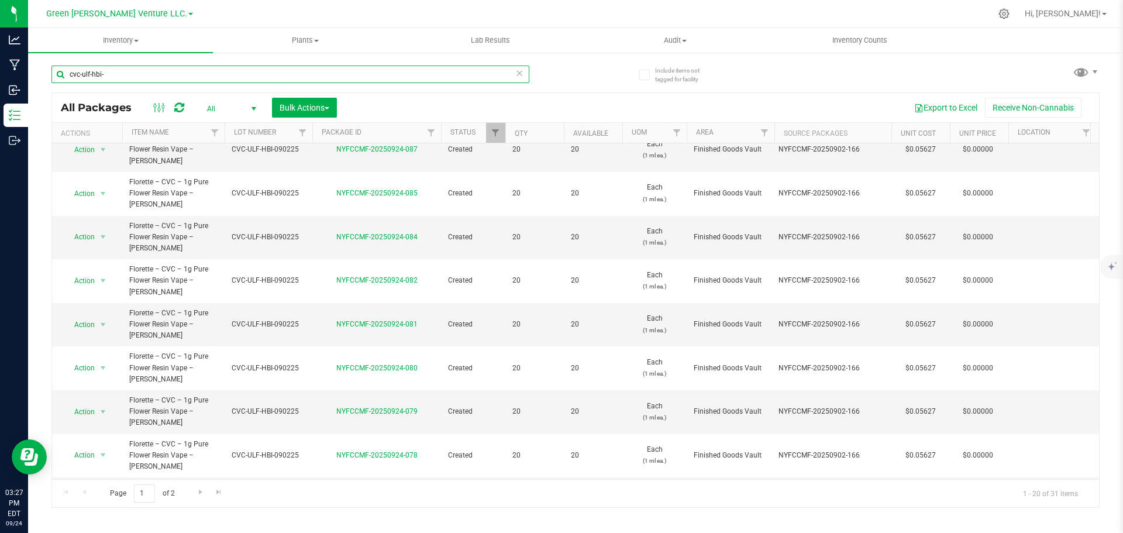
click at [130, 72] on input "cvc-ulf-hbi-" at bounding box center [290, 74] width 478 height 18
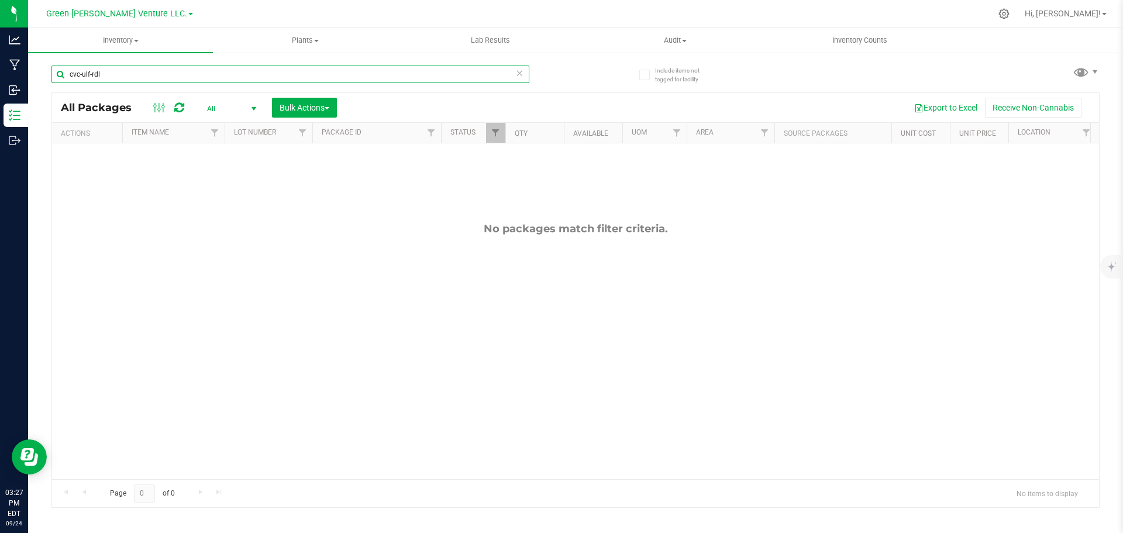
click at [89, 74] on input "cvc-ulf-rdl" at bounding box center [290, 74] width 478 height 18
type input "cvc-gwv-rdl"
click at [174, 73] on input "cvc-gwv-rdl" at bounding box center [290, 74] width 478 height 18
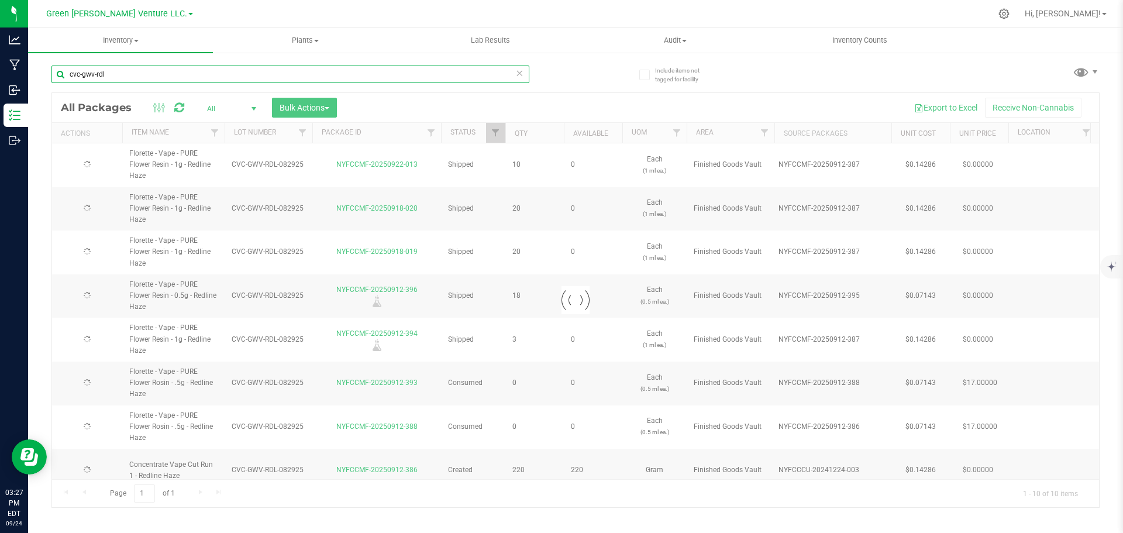
type input "[DATE]"
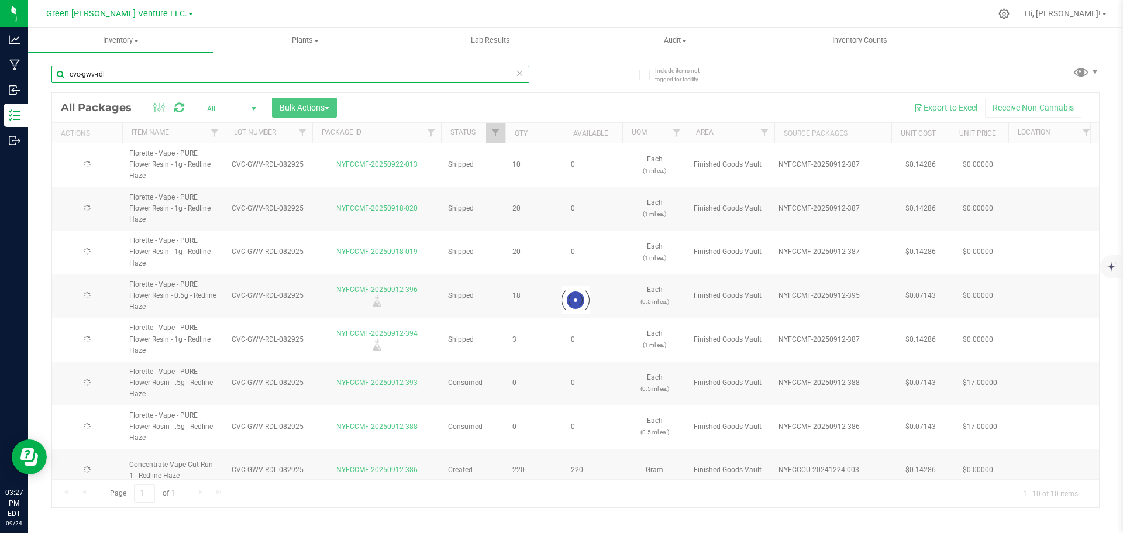
type input "[DATE]"
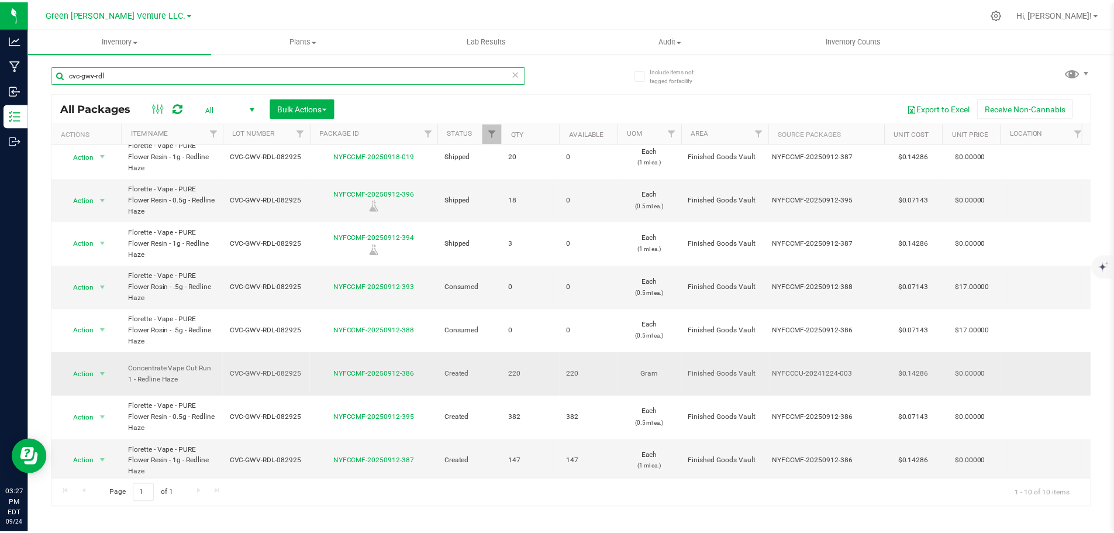
scroll to position [98, 0]
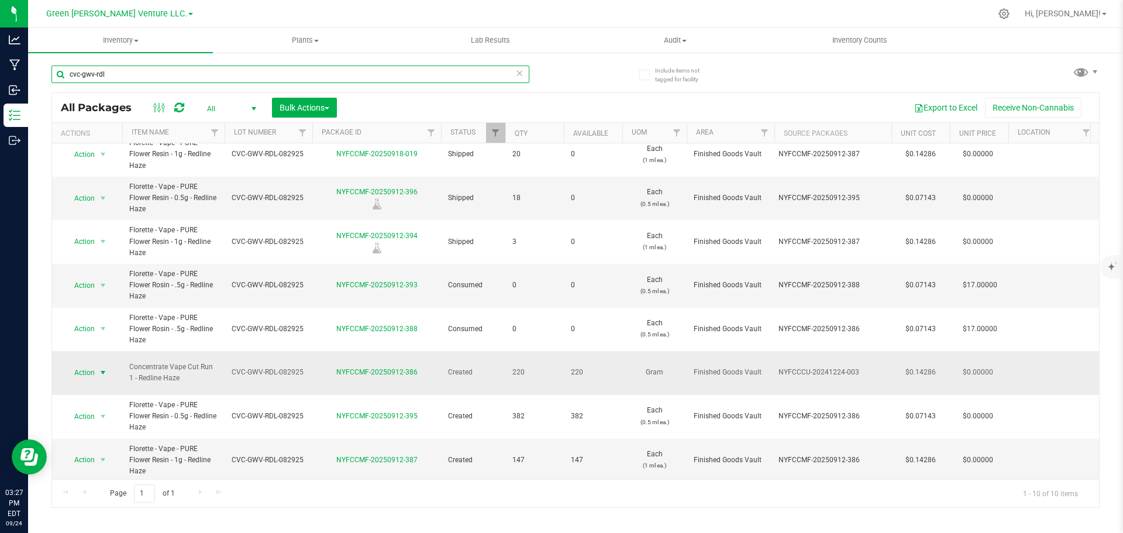
type input "cvc-gwv-rdl"
click at [81, 364] on span "Action" at bounding box center [80, 372] width 32 height 16
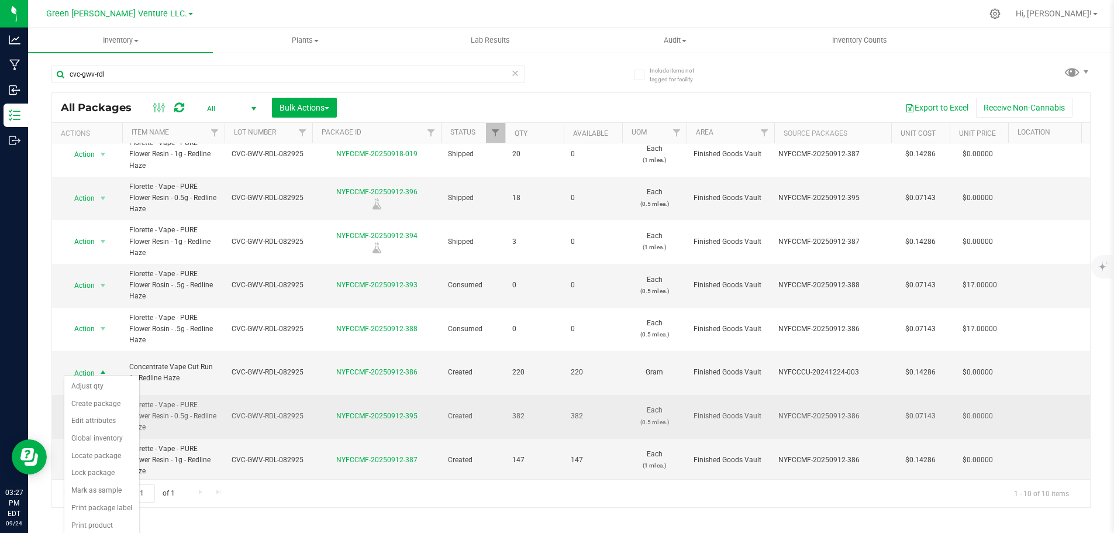
click at [281, 411] on span "CVC-GWV-RDL-082925" at bounding box center [269, 416] width 74 height 11
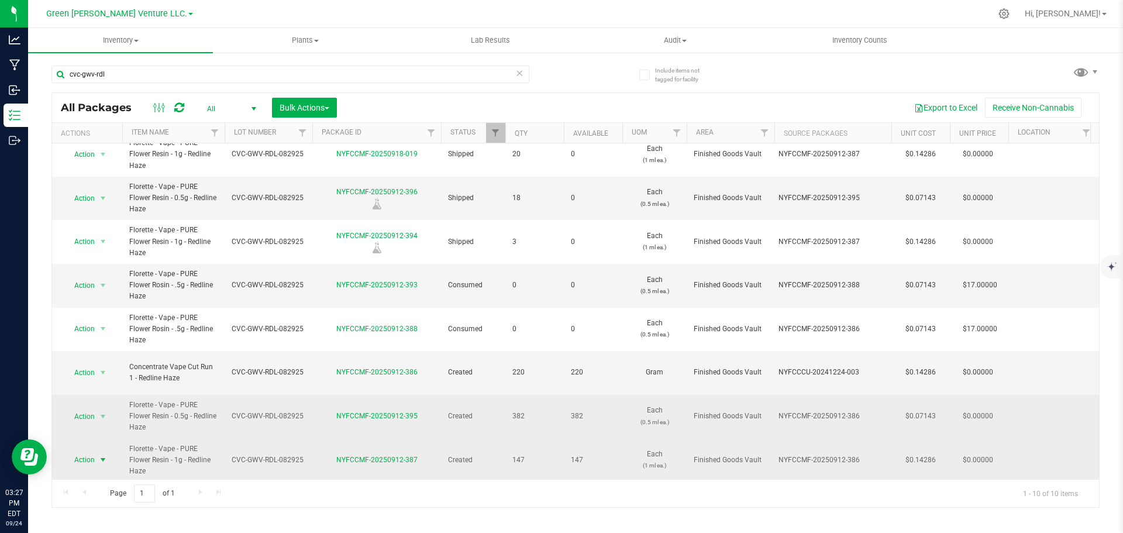
click at [89, 451] on span "Action" at bounding box center [80, 459] width 32 height 16
click at [96, 451] on span "select" at bounding box center [103, 459] width 15 height 16
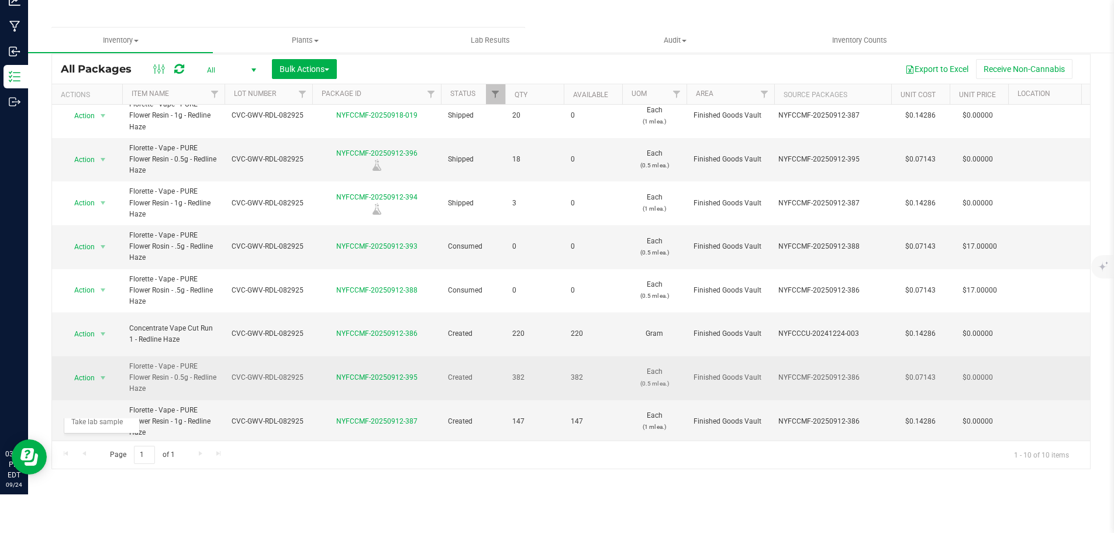
scroll to position [0, 0]
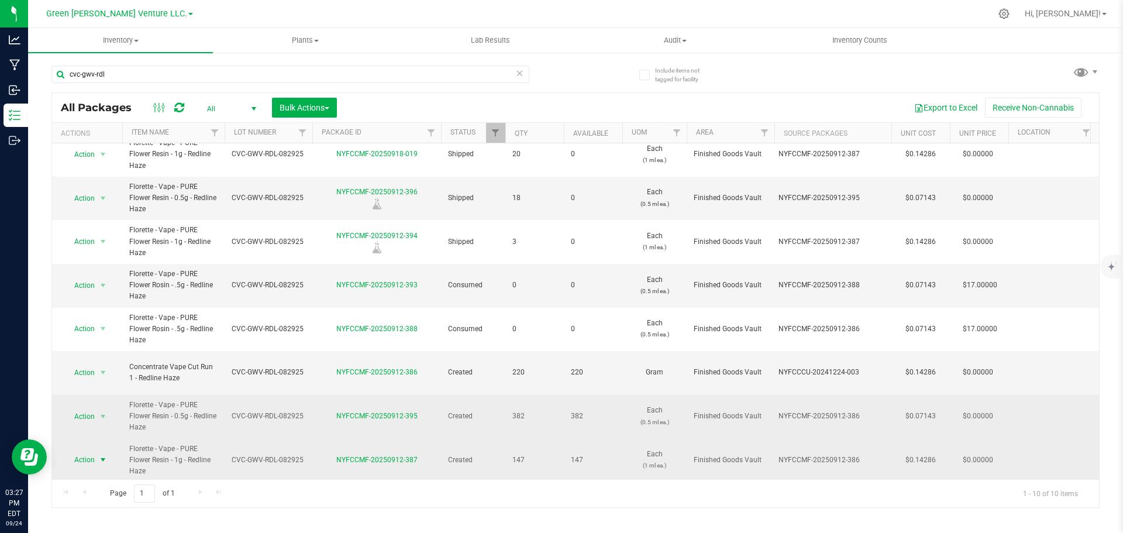
click at [96, 451] on span "select" at bounding box center [103, 459] width 15 height 16
click at [475, 506] on div "Page 1 of 1 1 - 10 of 10 items" at bounding box center [575, 493] width 1047 height 28
click at [527, 133] on link "Qty" at bounding box center [521, 133] width 13 height 8
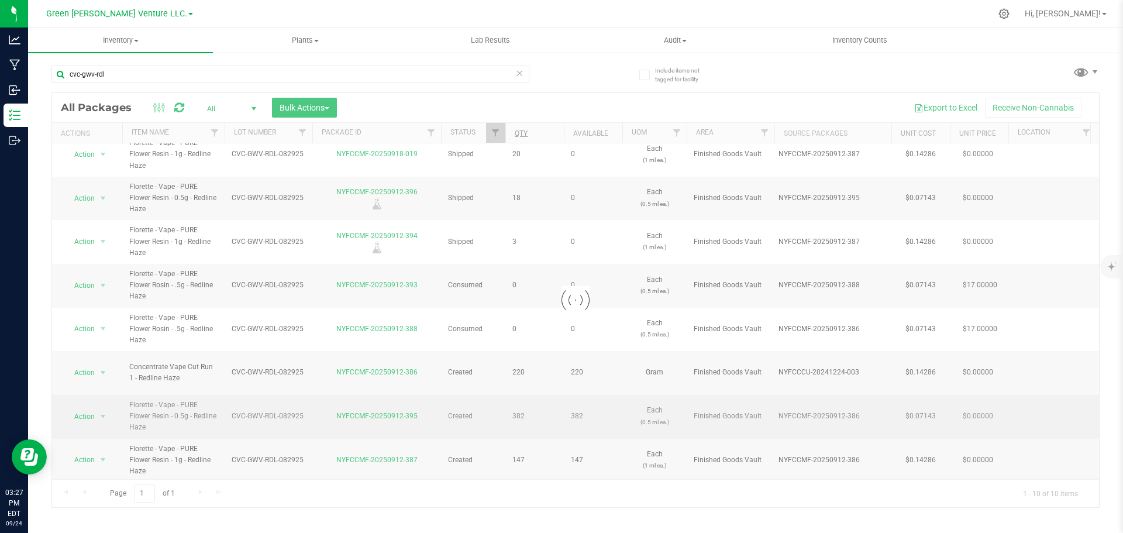
click at [526, 133] on div at bounding box center [575, 300] width 1047 height 414
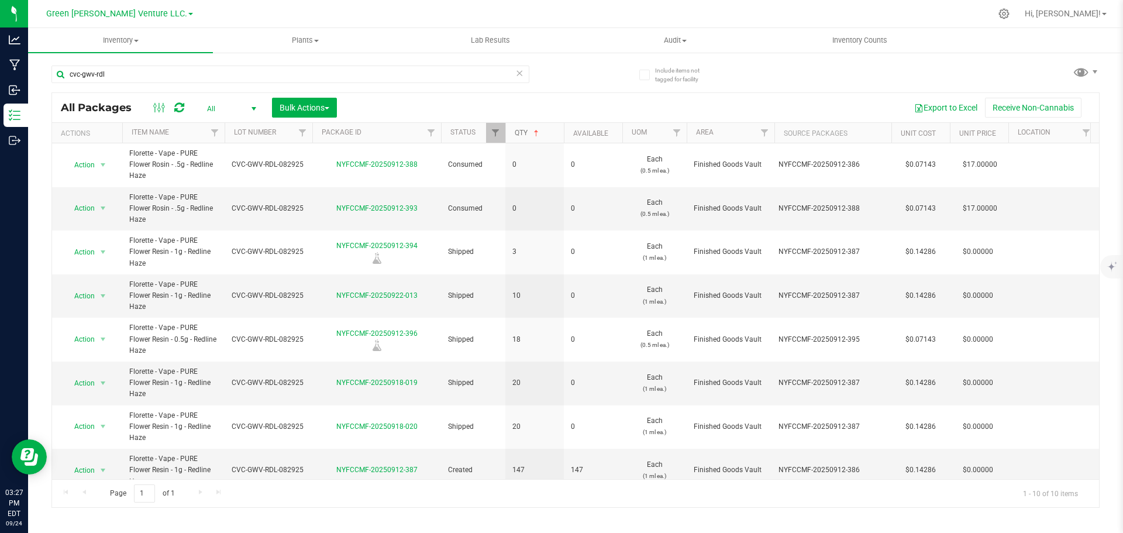
click at [526, 133] on link "Qty" at bounding box center [528, 133] width 26 height 8
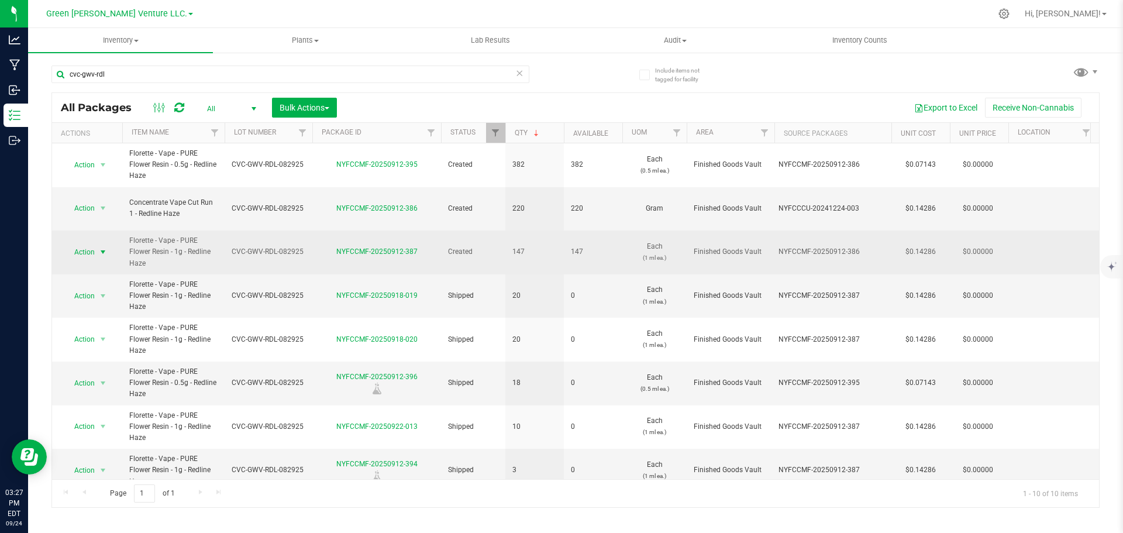
click at [90, 244] on span "Action" at bounding box center [80, 252] width 32 height 16
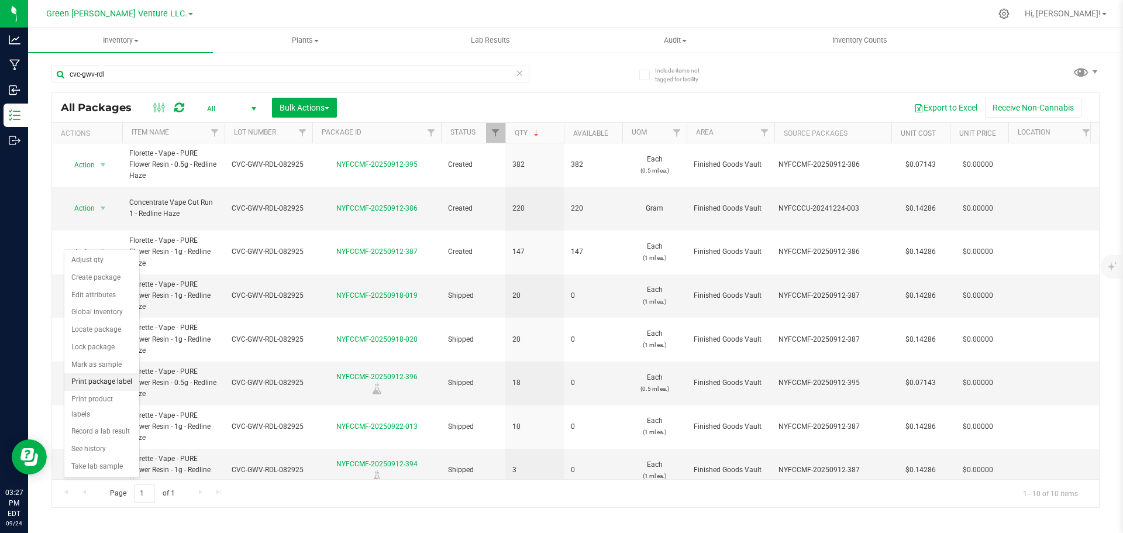
click at [111, 385] on li "Print package label" at bounding box center [101, 382] width 75 height 18
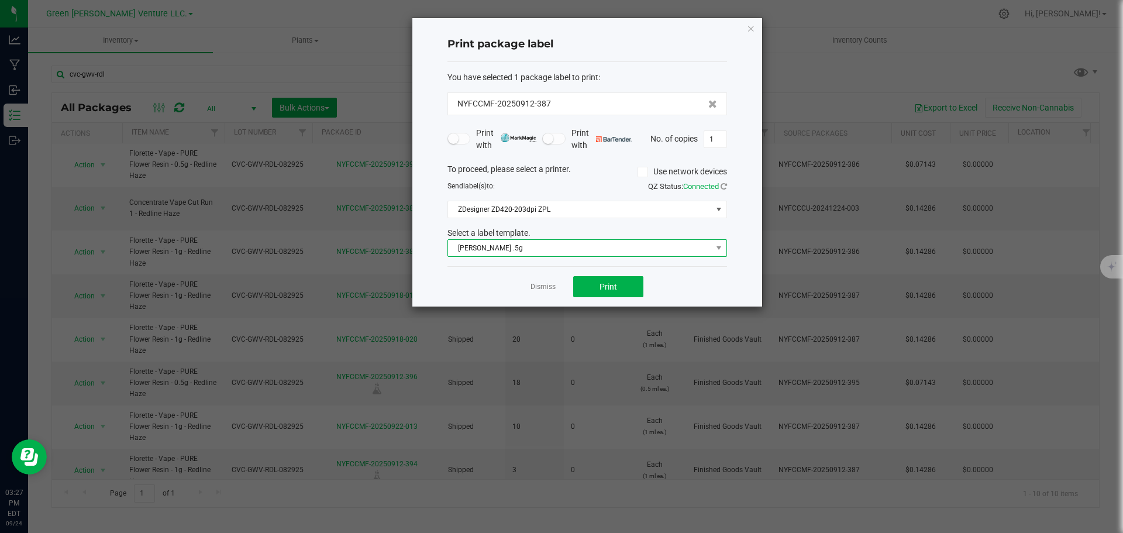
click at [613, 245] on span "[PERSON_NAME] .5g" at bounding box center [580, 248] width 264 height 16
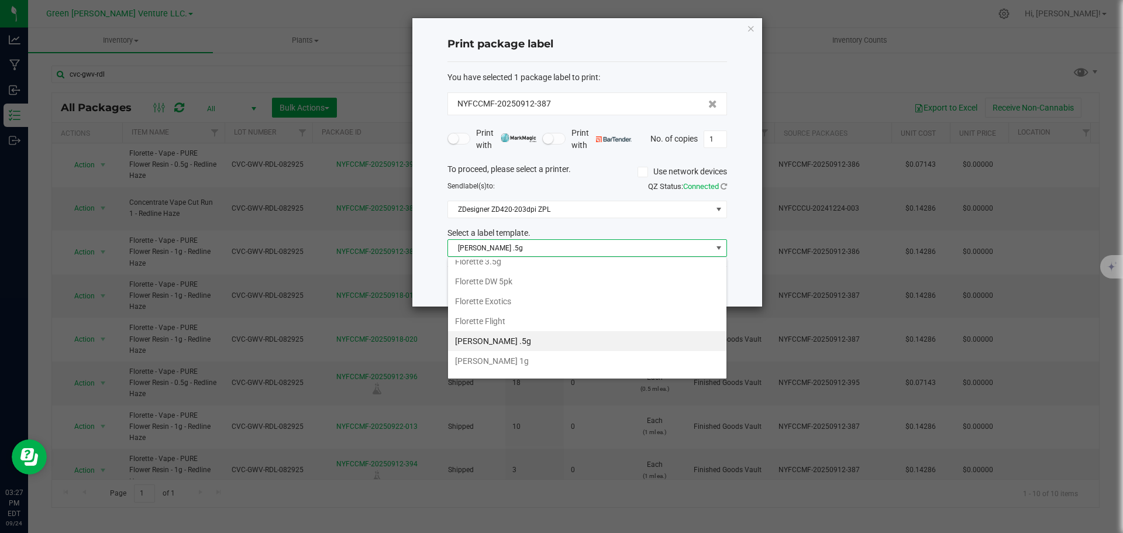
scroll to position [201, 0]
drag, startPoint x: 540, startPoint y: 351, endPoint x: 643, endPoint y: 288, distance: 119.9
click at [540, 351] on li "[PERSON_NAME] 1g" at bounding box center [587, 347] width 278 height 20
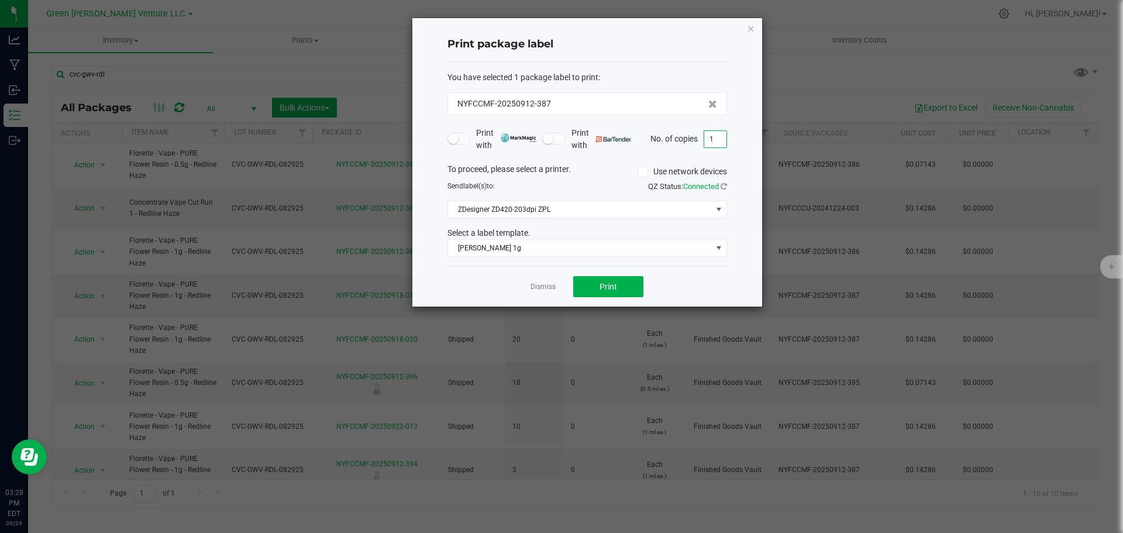
click at [710, 139] on input "1" at bounding box center [715, 139] width 22 height 16
type input "8"
click at [623, 286] on button "Print" at bounding box center [608, 286] width 70 height 21
click at [526, 289] on div "Dismiss Print" at bounding box center [587, 286] width 280 height 40
drag, startPoint x: 569, startPoint y: 288, endPoint x: 563, endPoint y: 286, distance: 6.1
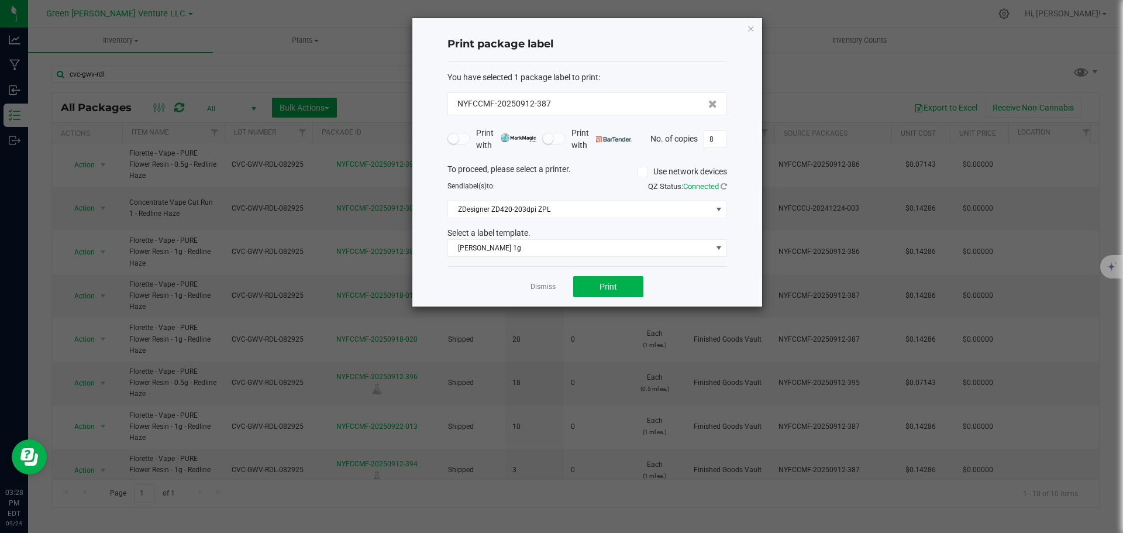
click at [569, 287] on div "Dismiss Print" at bounding box center [587, 286] width 280 height 40
click at [542, 294] on div "Dismiss Print" at bounding box center [587, 286] width 280 height 40
click at [543, 290] on link "Dismiss" at bounding box center [542, 287] width 25 height 10
